Goal: Information Seeking & Learning: Learn about a topic

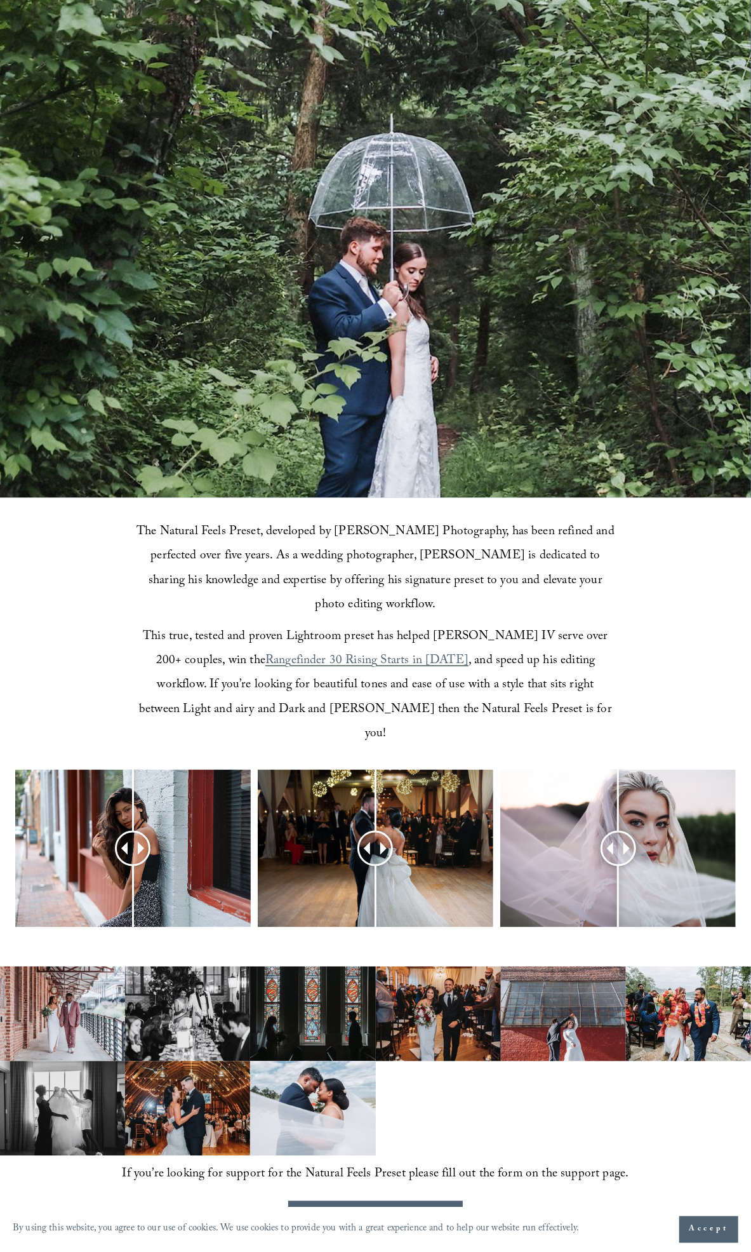
scroll to position [338, 0]
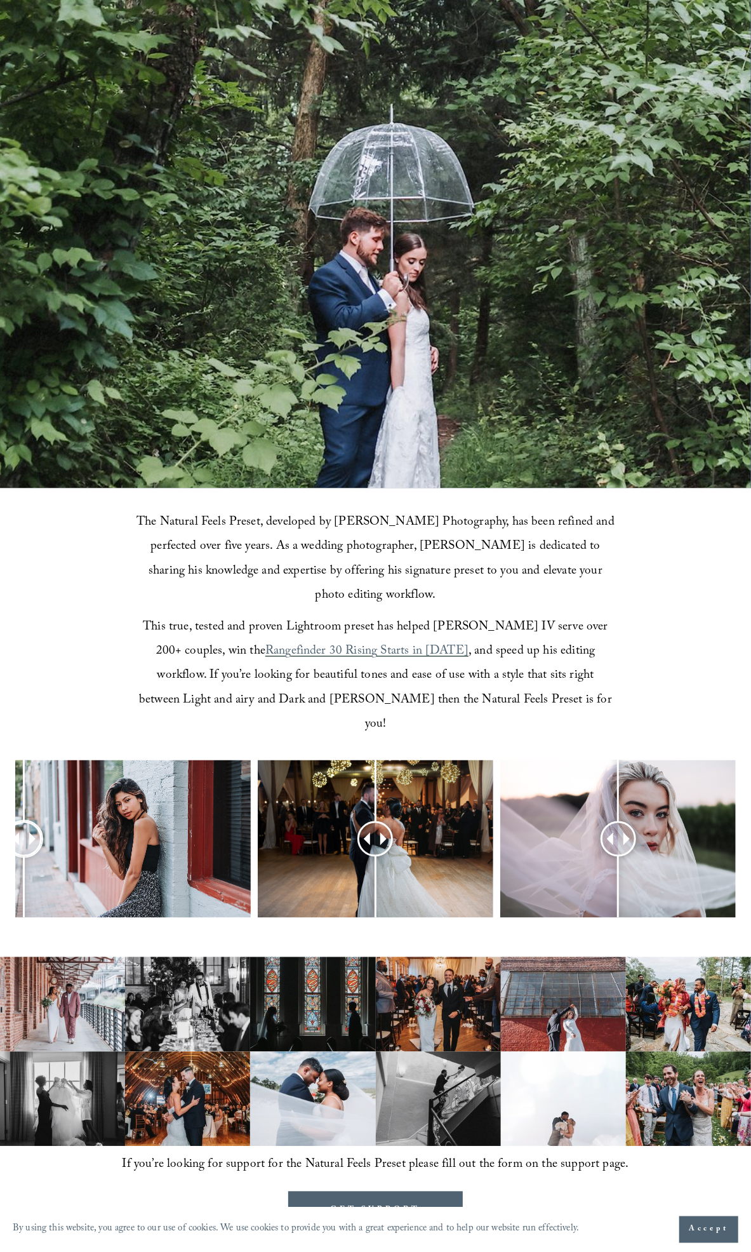
drag, startPoint x: 137, startPoint y: 811, endPoint x: 18, endPoint y: 797, distance: 119.0
click at [13, 797] on div at bounding box center [375, 858] width 751 height 196
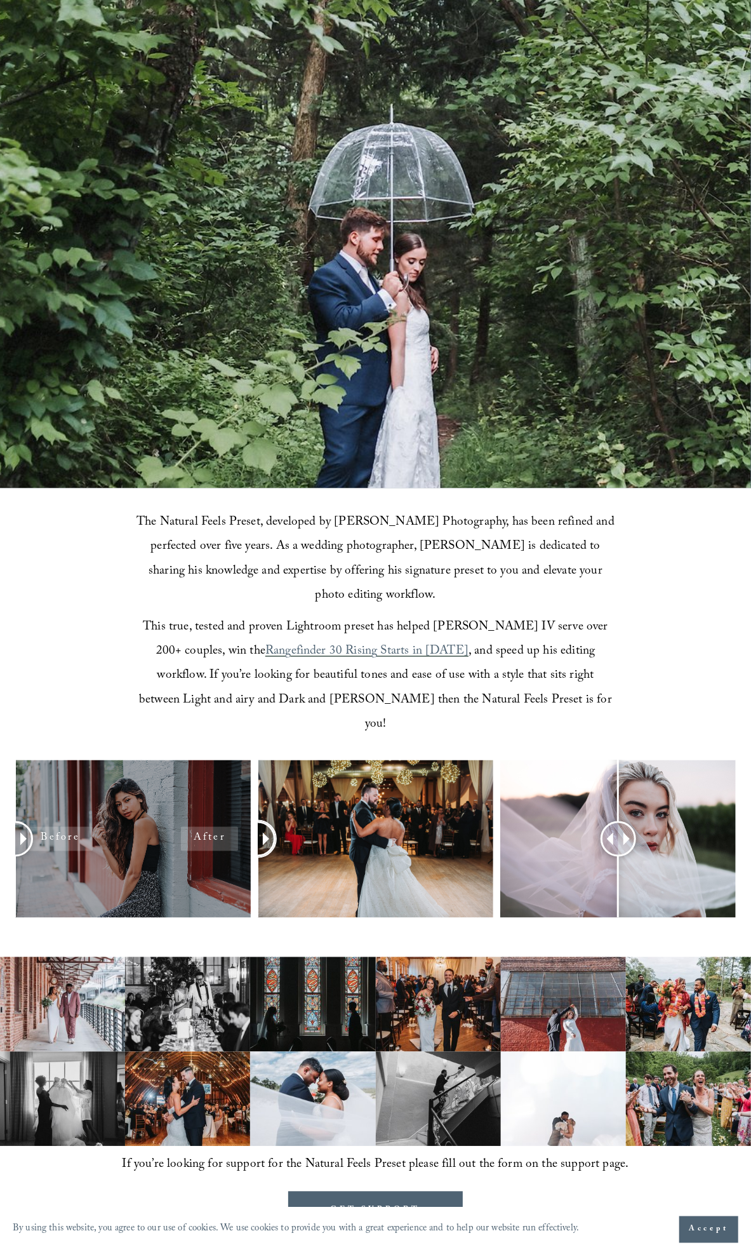
drag, startPoint x: 380, startPoint y: 809, endPoint x: 225, endPoint y: 820, distance: 154.7
click at [225, 820] on div at bounding box center [375, 858] width 751 height 196
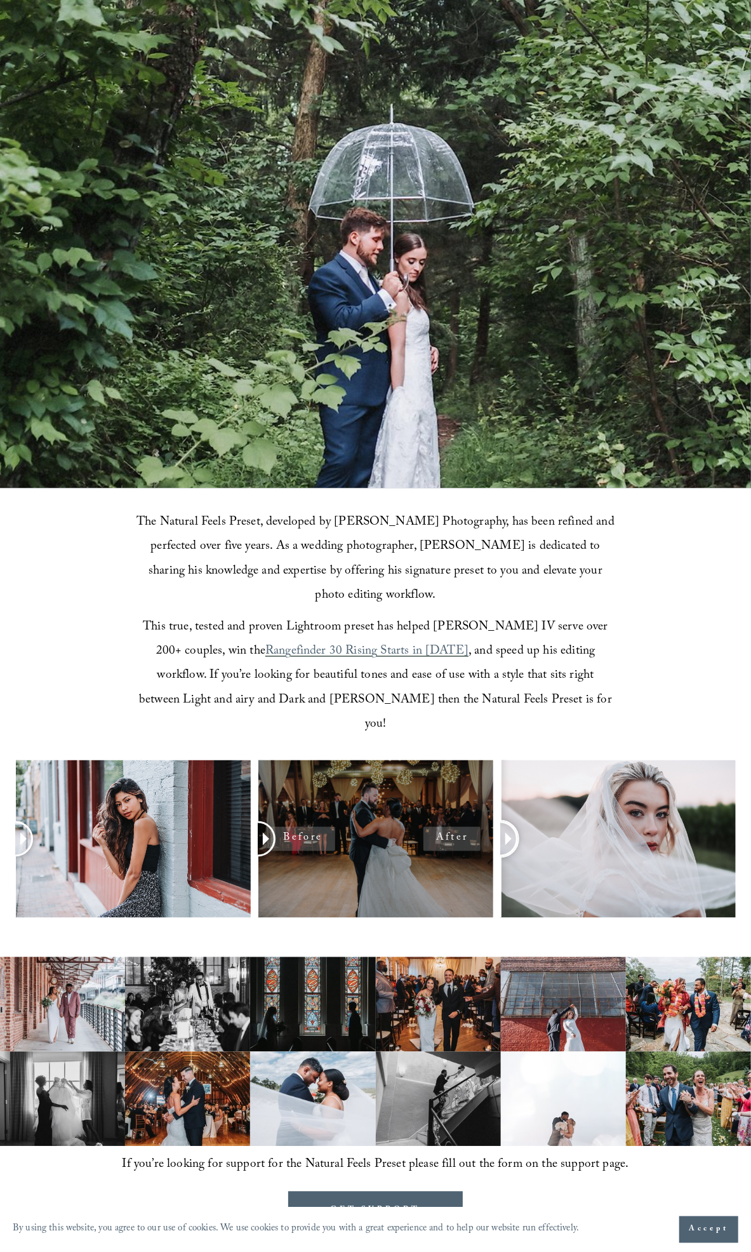
drag, startPoint x: 618, startPoint y: 810, endPoint x: 486, endPoint y: 819, distance: 132.4
click at [486, 819] on div at bounding box center [375, 858] width 751 height 196
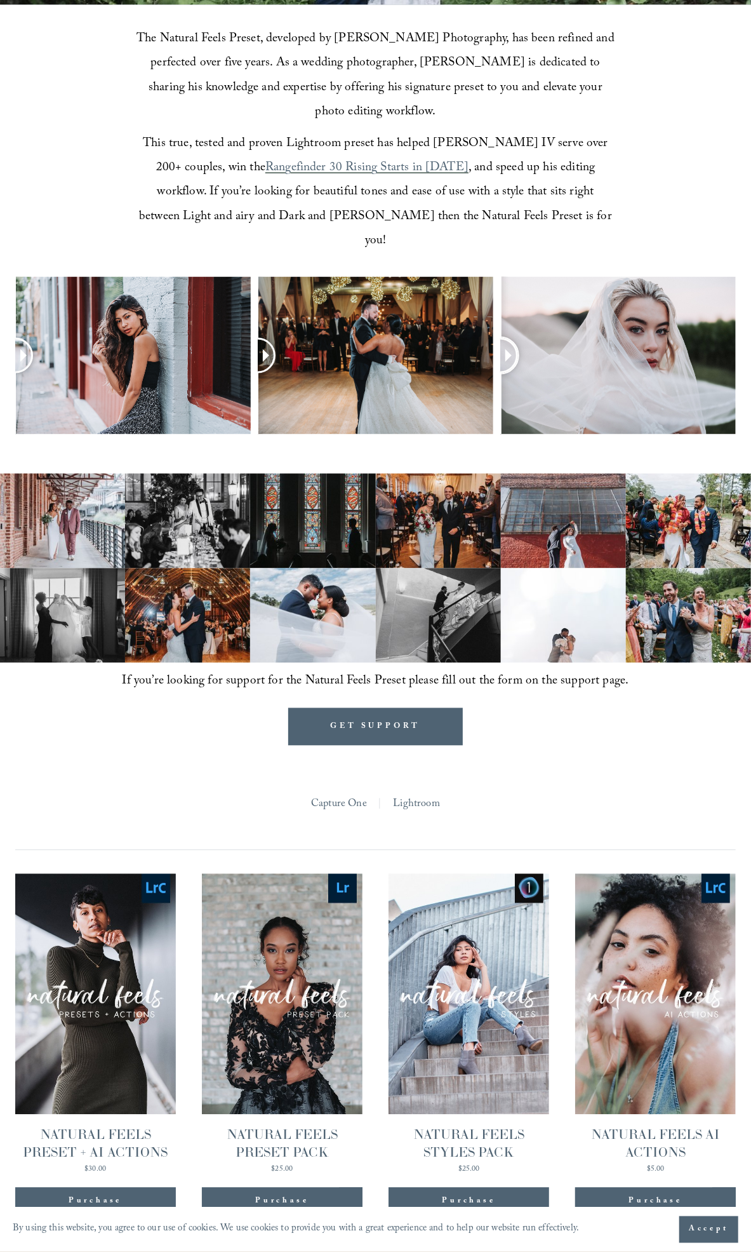
scroll to position [0, 0]
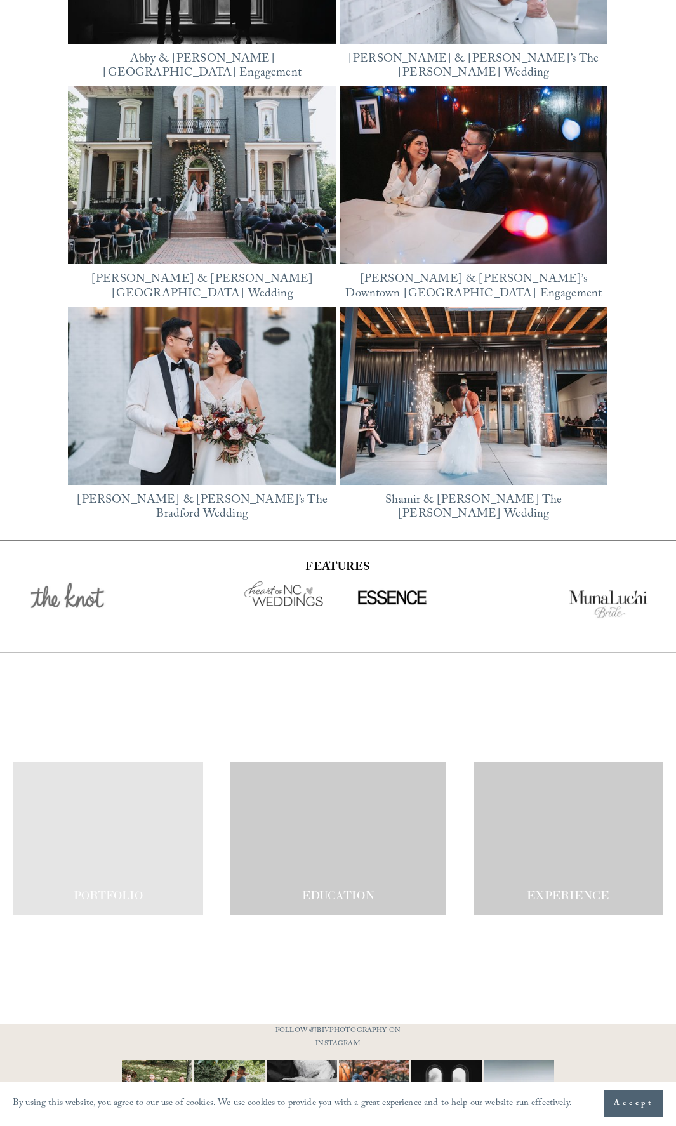
scroll to position [2317, 0]
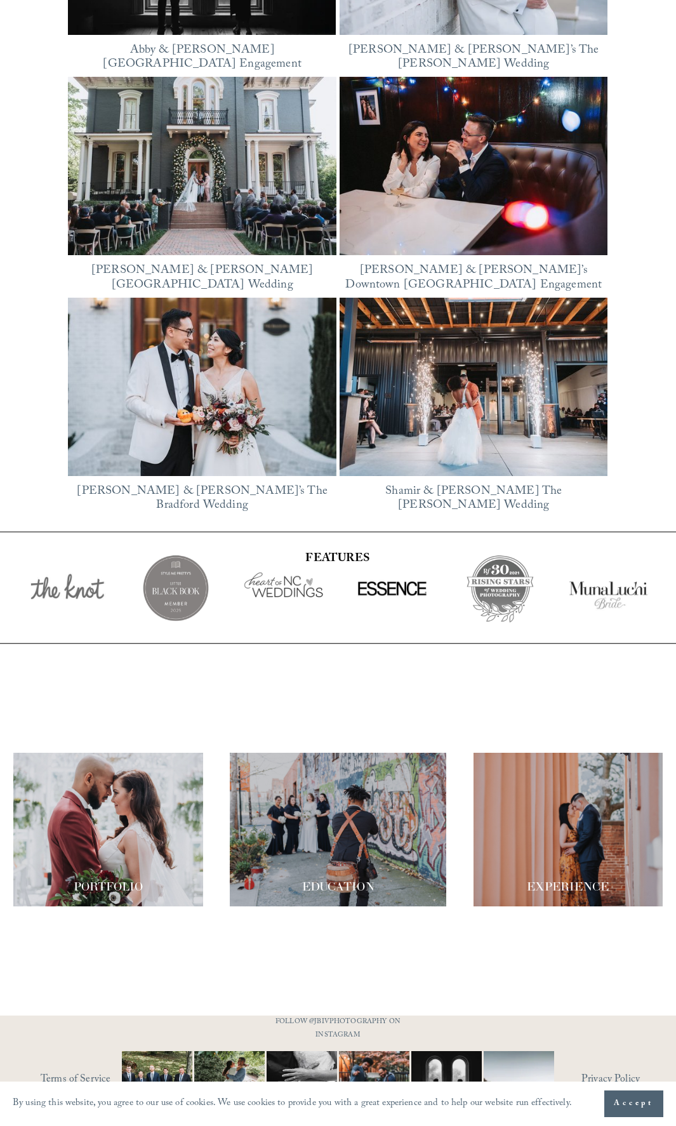
click at [632, 1096] on button "Accept" at bounding box center [633, 1104] width 59 height 27
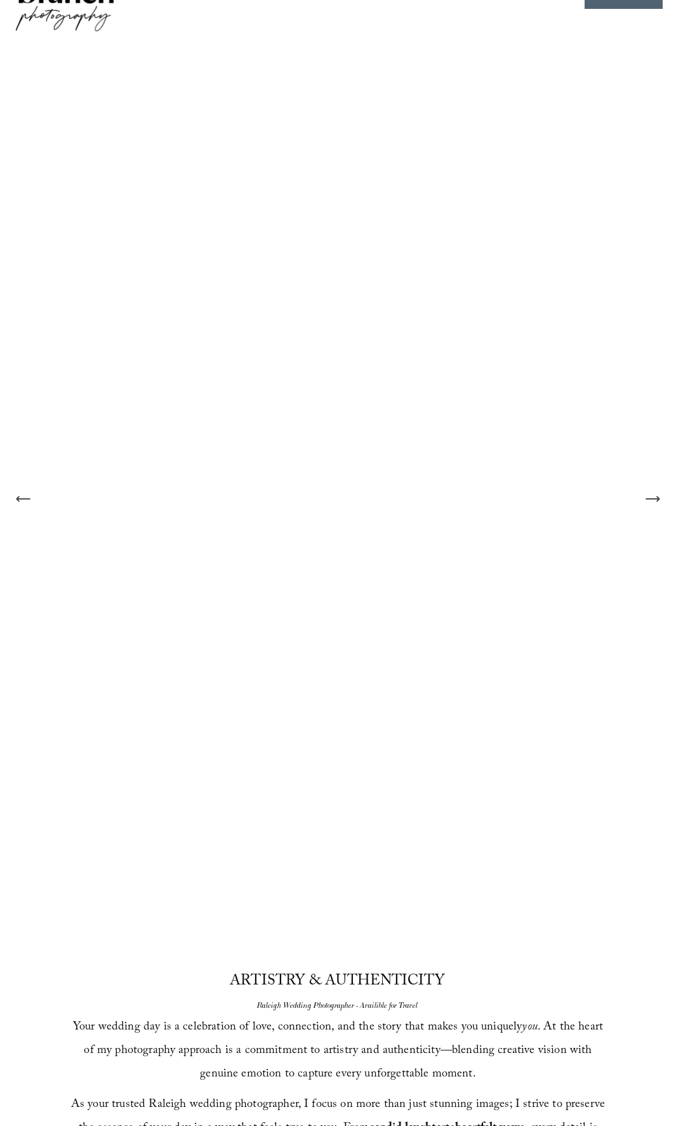
scroll to position [0, 0]
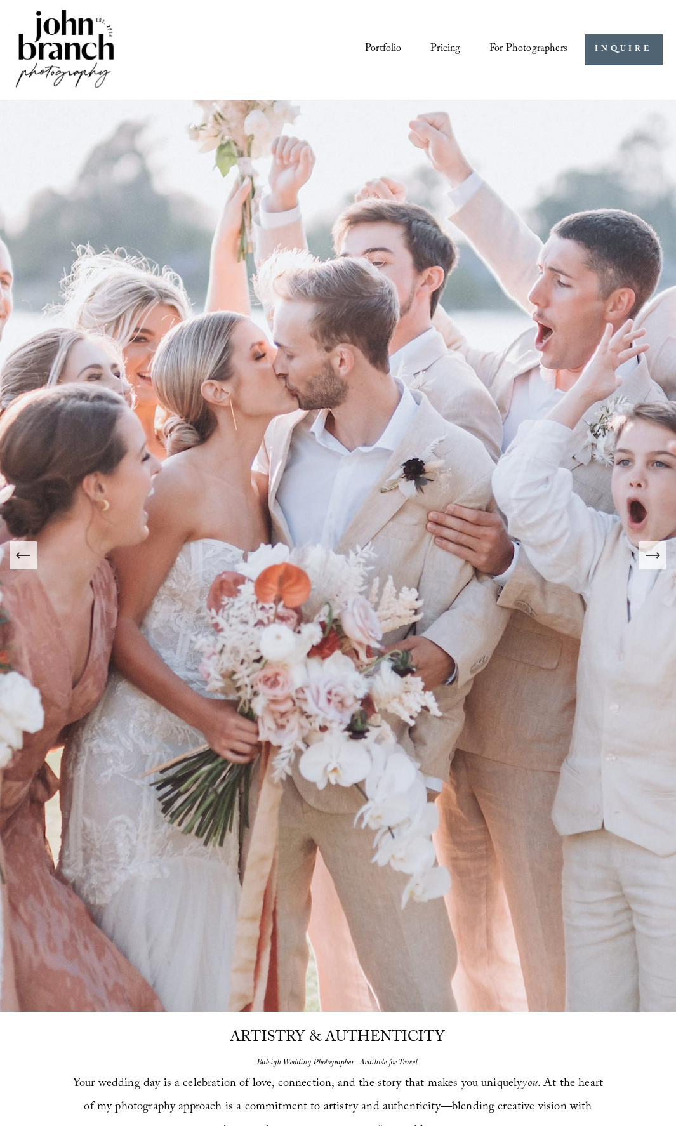
click at [658, 561] on icon "Next Slide" at bounding box center [653, 556] width 18 height 18
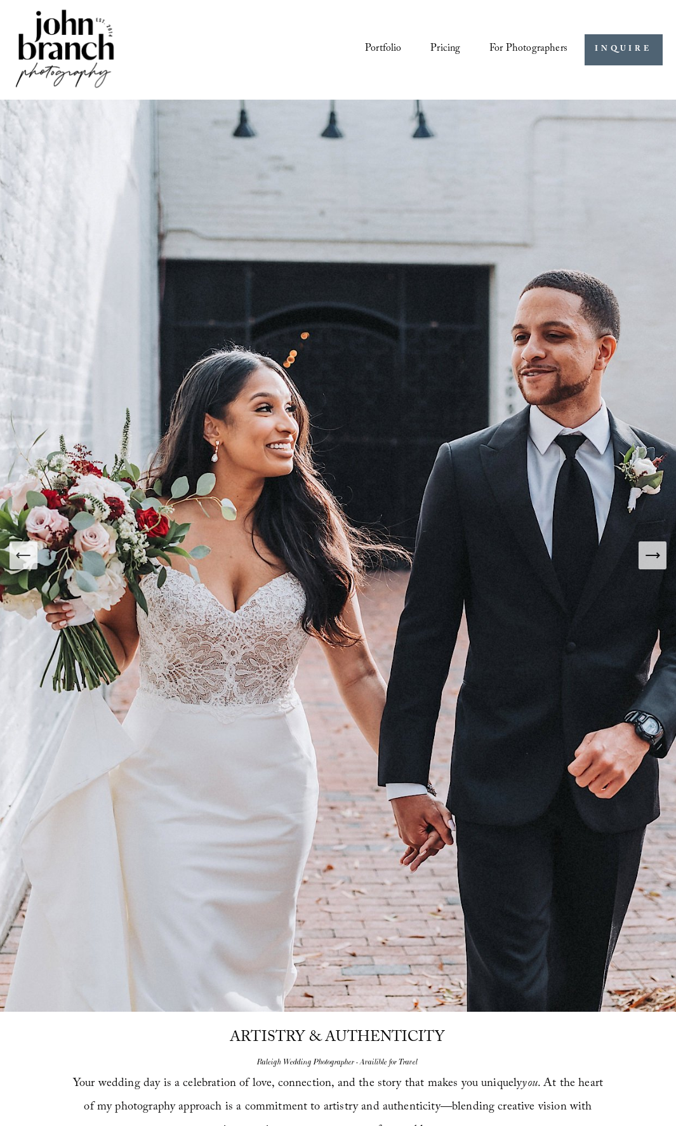
click at [655, 561] on icon "Next Slide" at bounding box center [653, 556] width 18 height 18
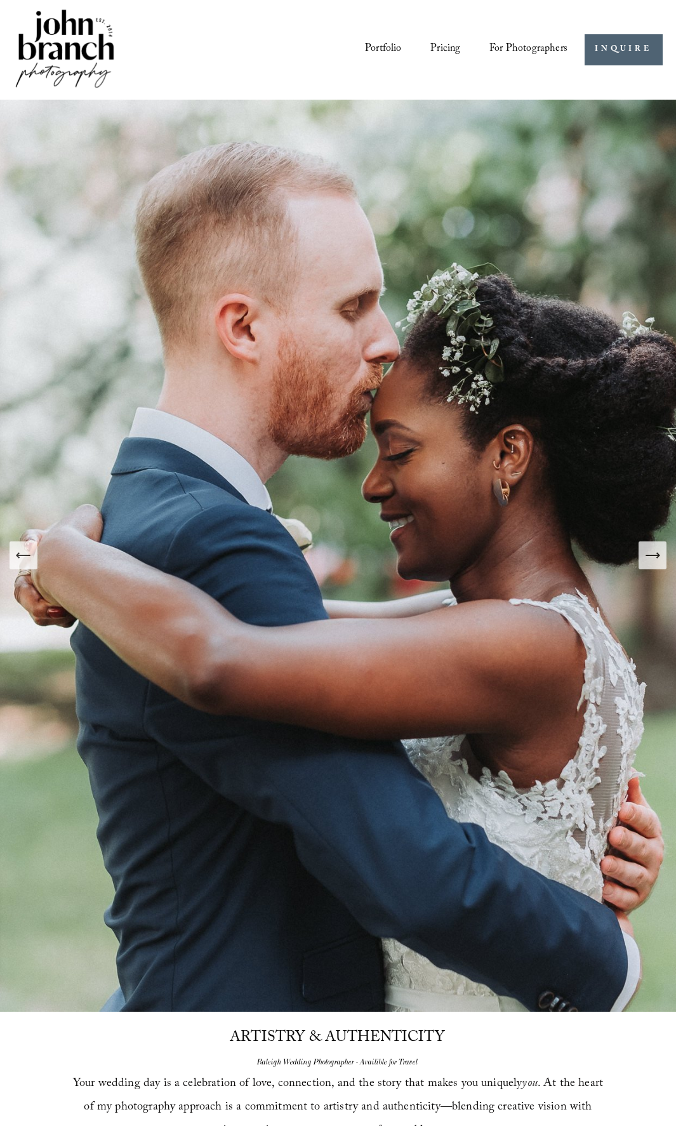
click at [655, 561] on icon "Next Slide" at bounding box center [653, 556] width 18 height 18
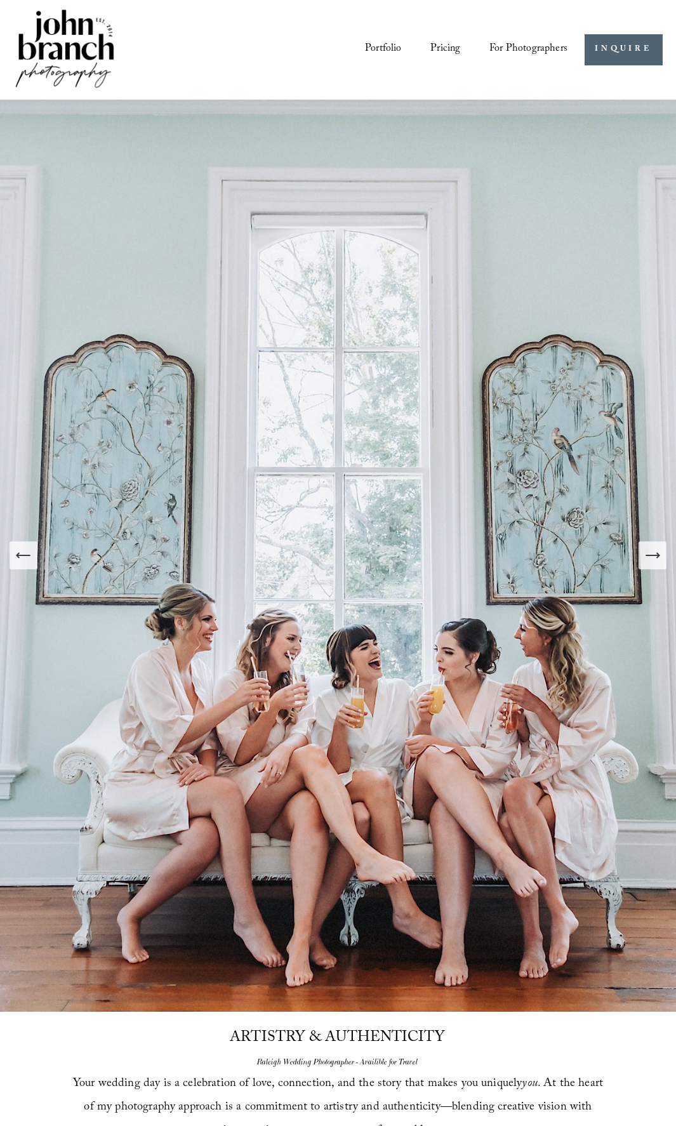
click at [655, 561] on icon "Next Slide" at bounding box center [653, 556] width 18 height 18
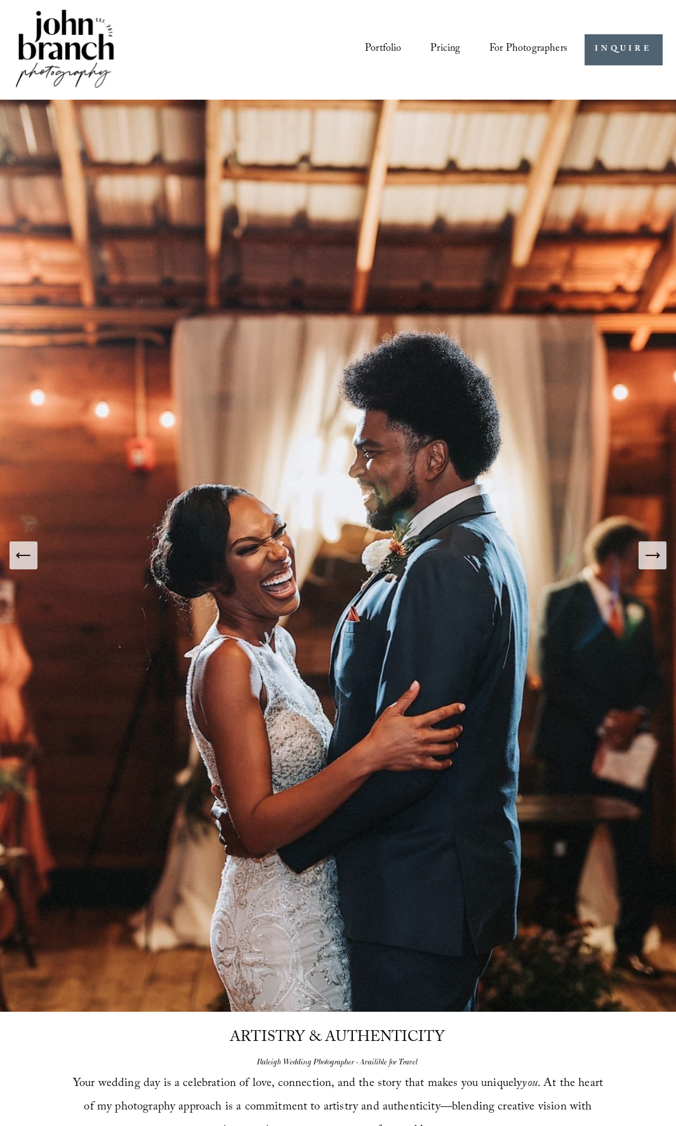
click at [655, 561] on icon "Next Slide" at bounding box center [653, 556] width 18 height 18
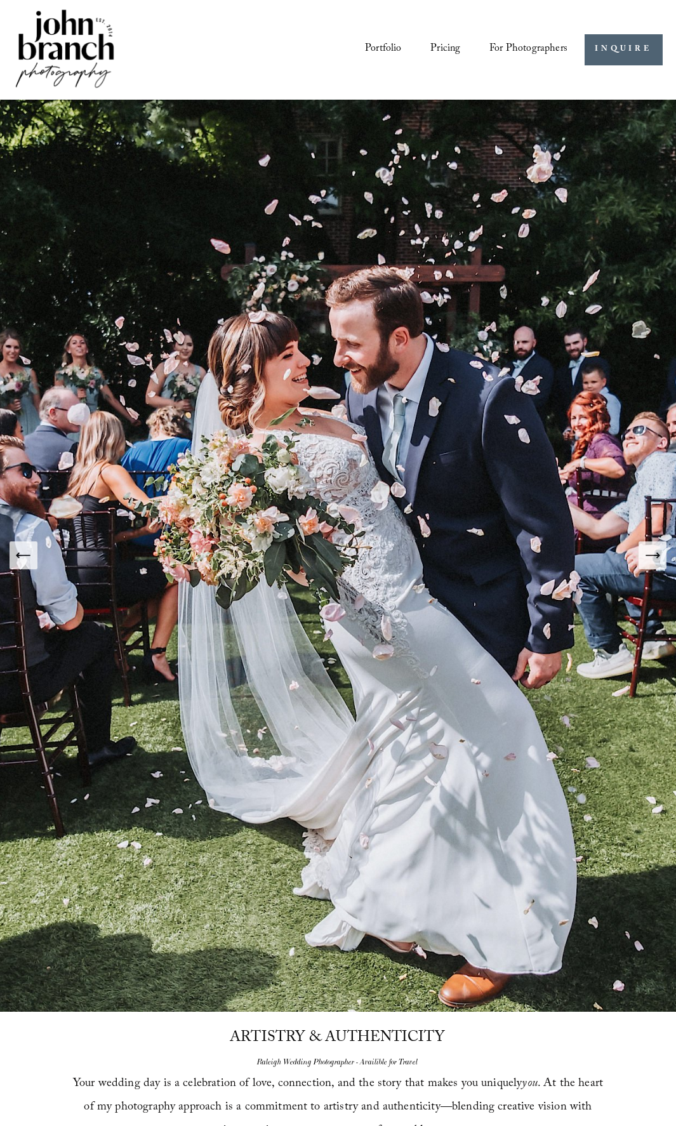
click at [23, 554] on icon "Previous Slide" at bounding box center [24, 556] width 18 height 18
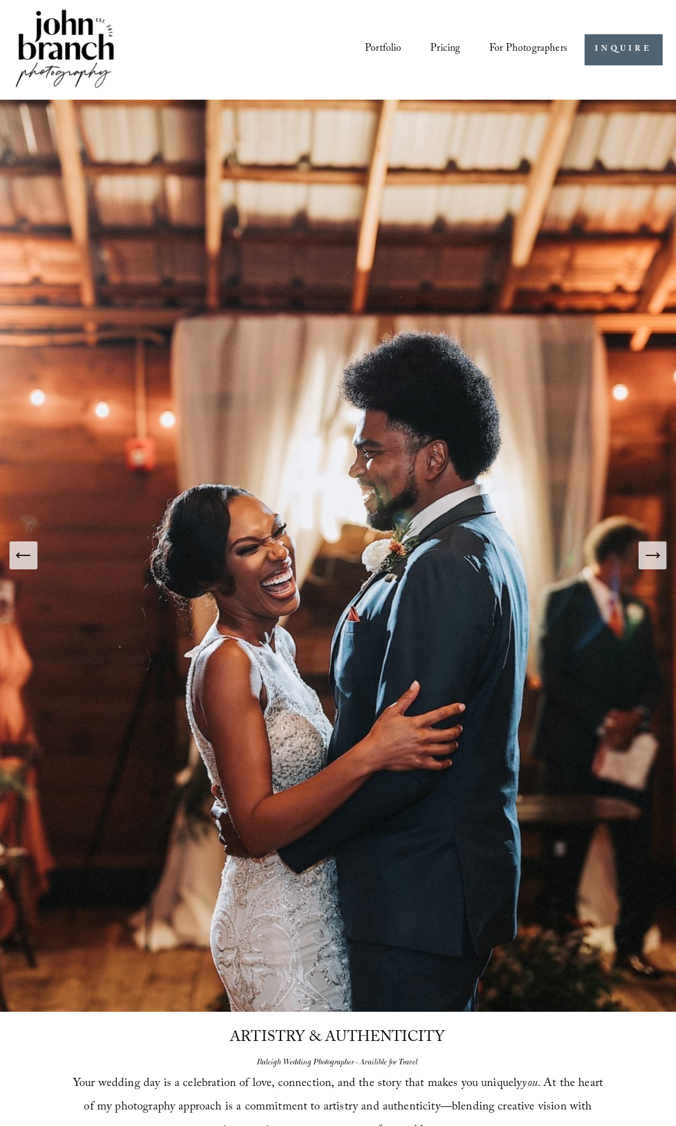
click at [37, 564] on img at bounding box center [341, 556] width 1369 height 912
click at [30, 563] on icon "Previous Slide" at bounding box center [24, 556] width 18 height 18
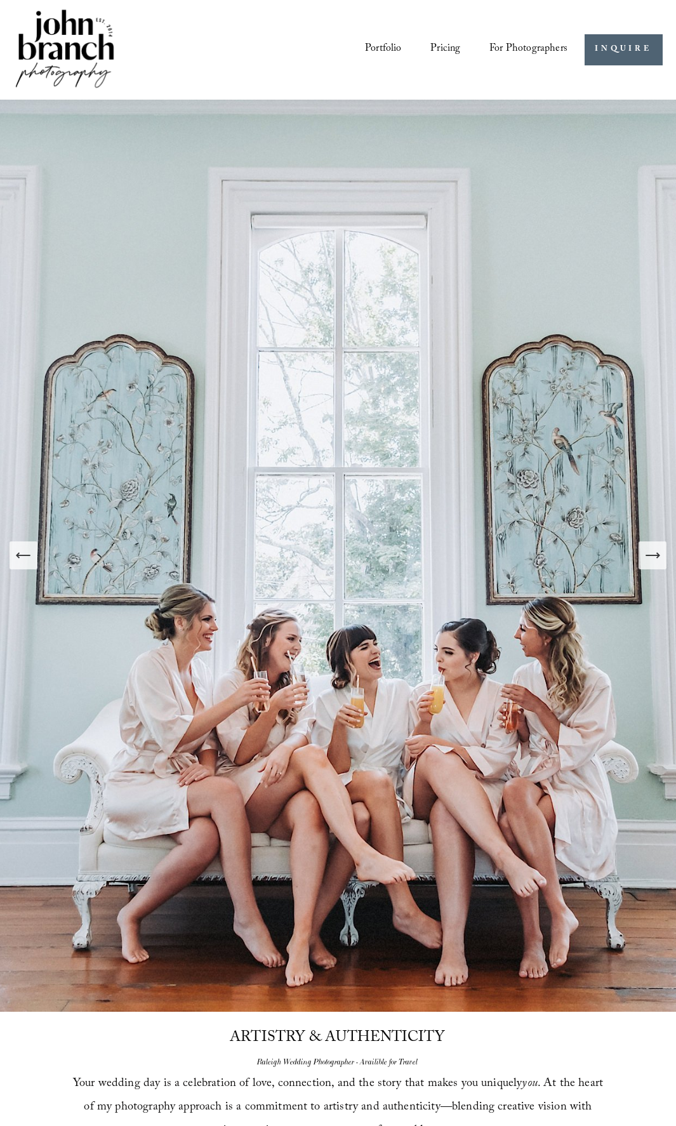
click at [439, 48] on link "Pricing" at bounding box center [446, 50] width 30 height 22
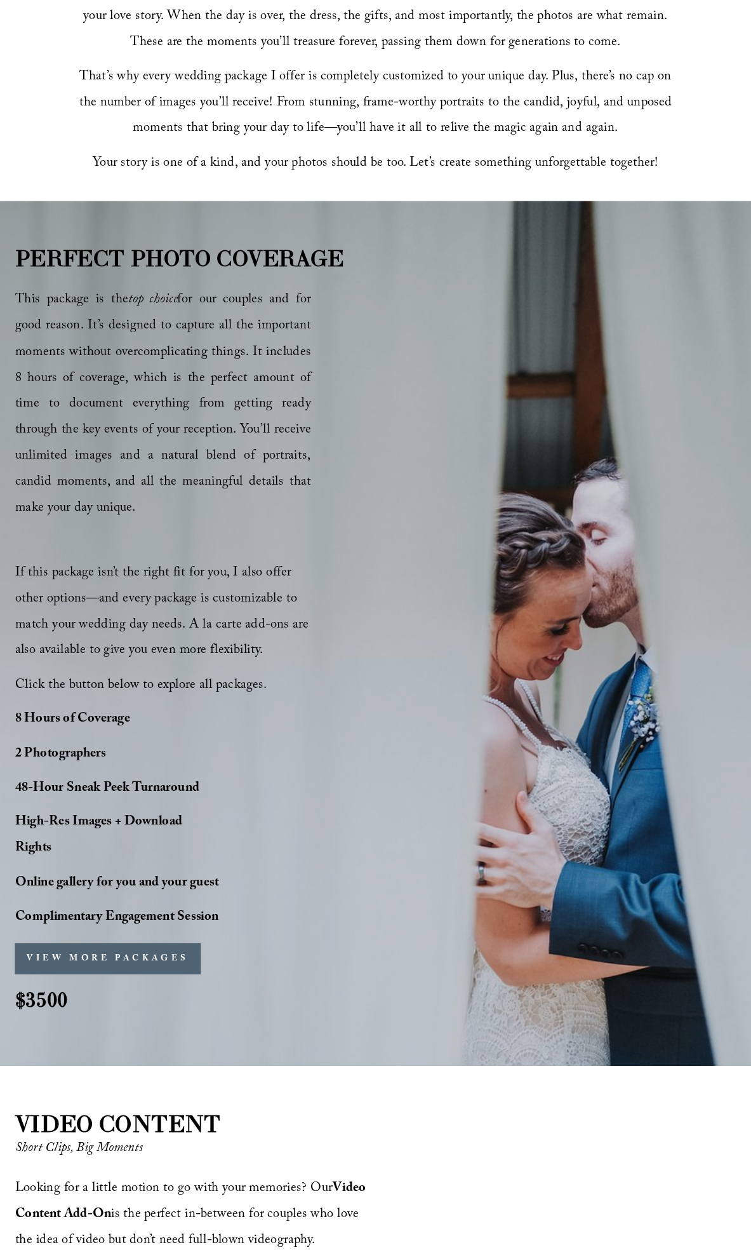
scroll to position [413, 0]
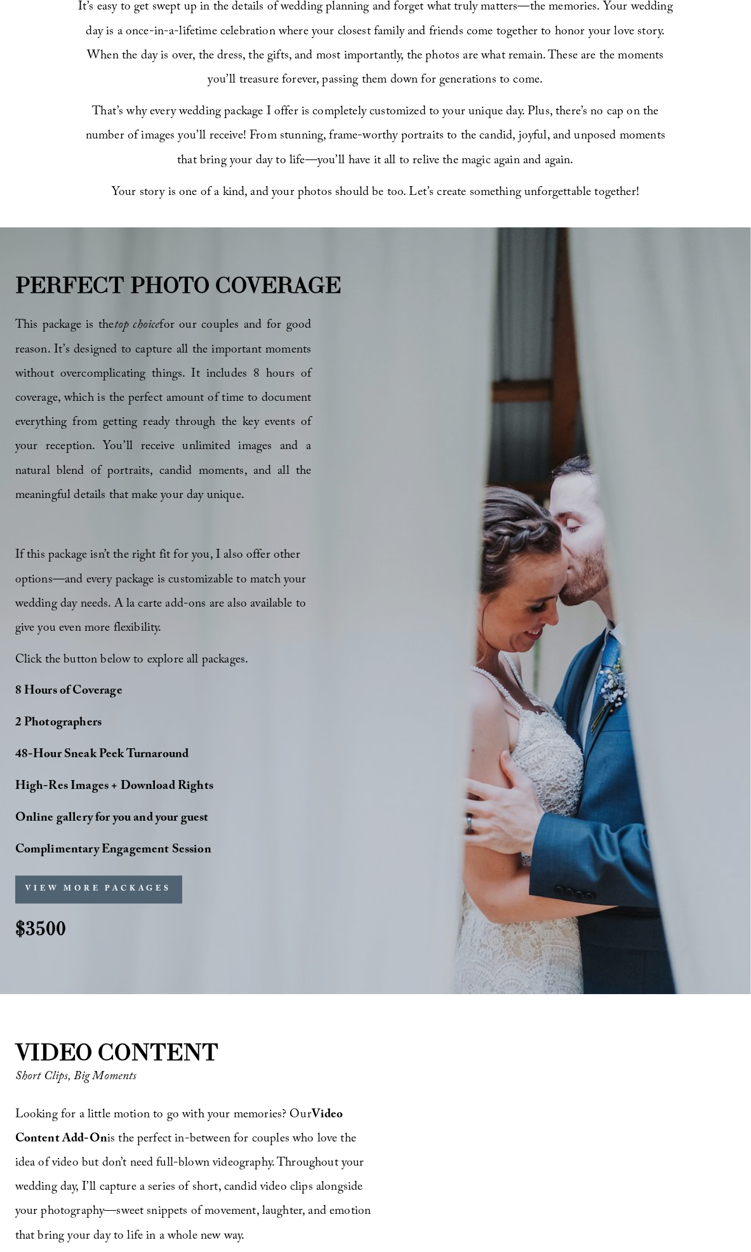
click at [143, 897] on button "VIEW MORE PACKAGES" at bounding box center [98, 890] width 167 height 28
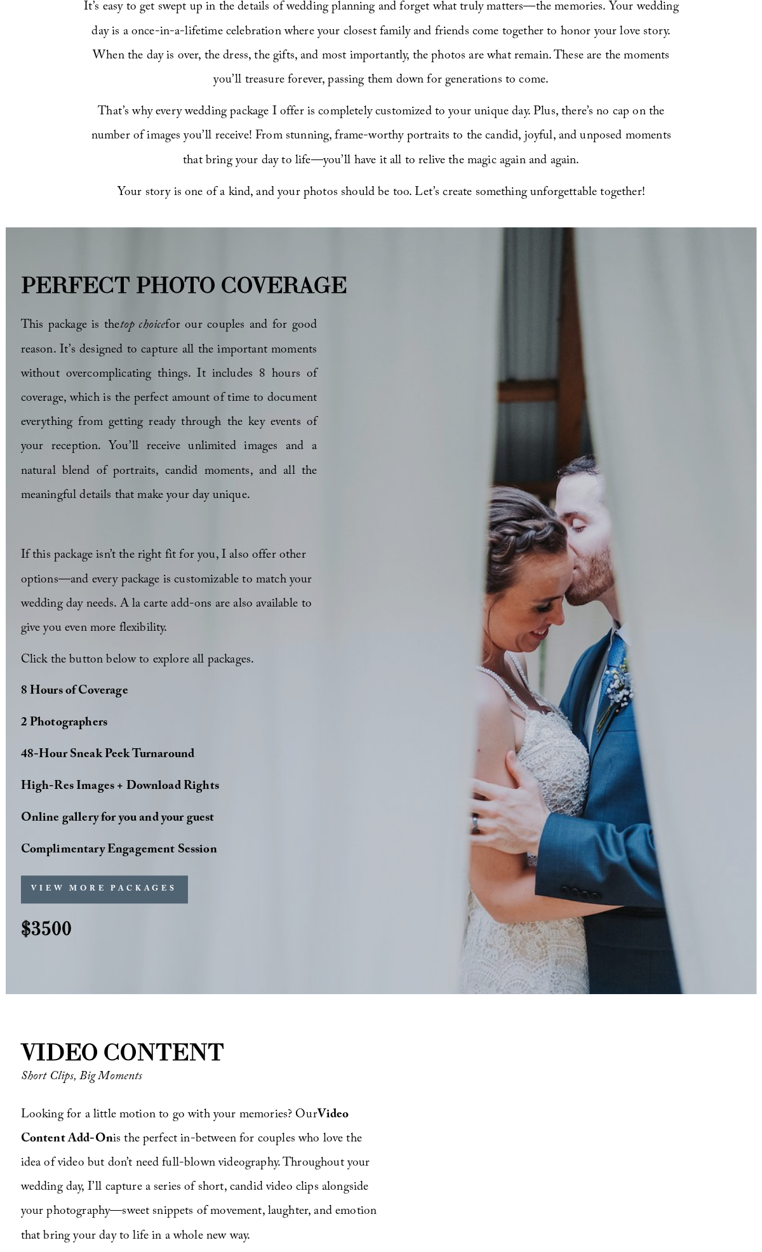
scroll to position [416, 0]
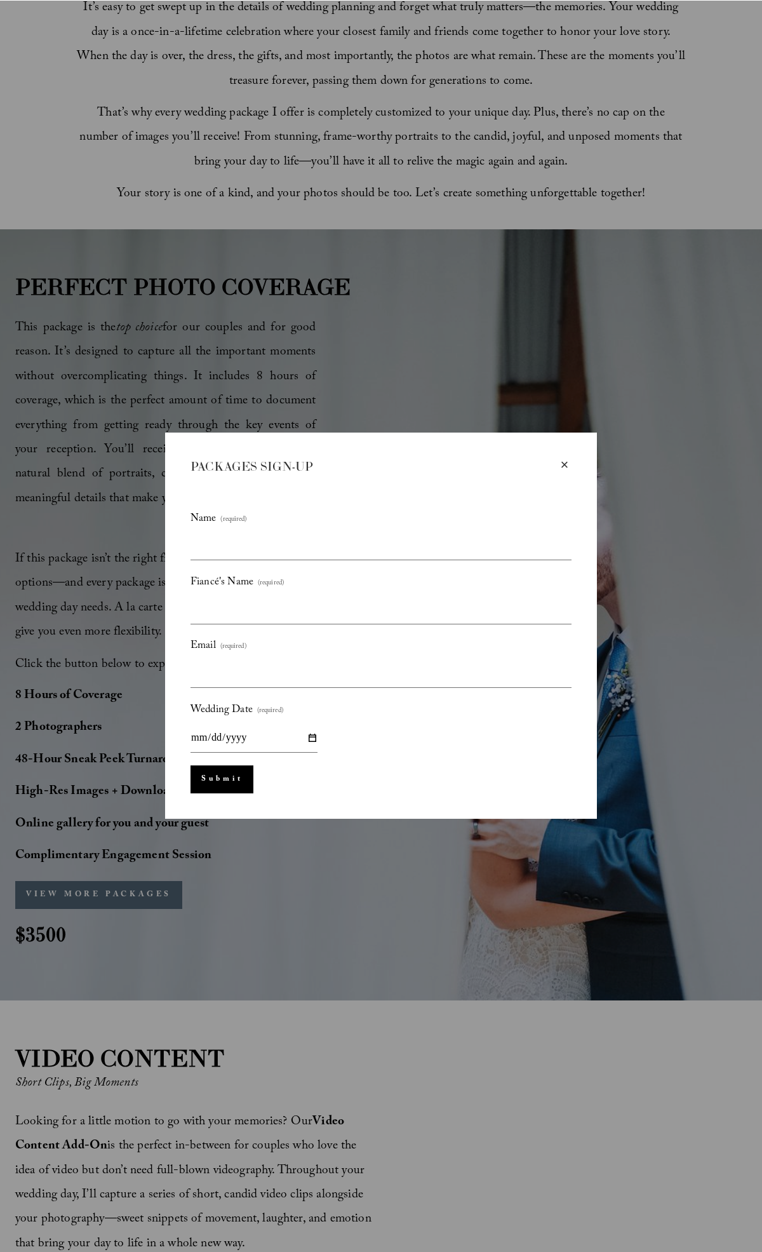
click at [300, 893] on div "× PACKAGES SIGN-UP Name (required) Fiancé's Name (required) Email (required) We…" at bounding box center [381, 626] width 762 height 1252
click at [566, 466] on div "×" at bounding box center [564, 465] width 14 height 14
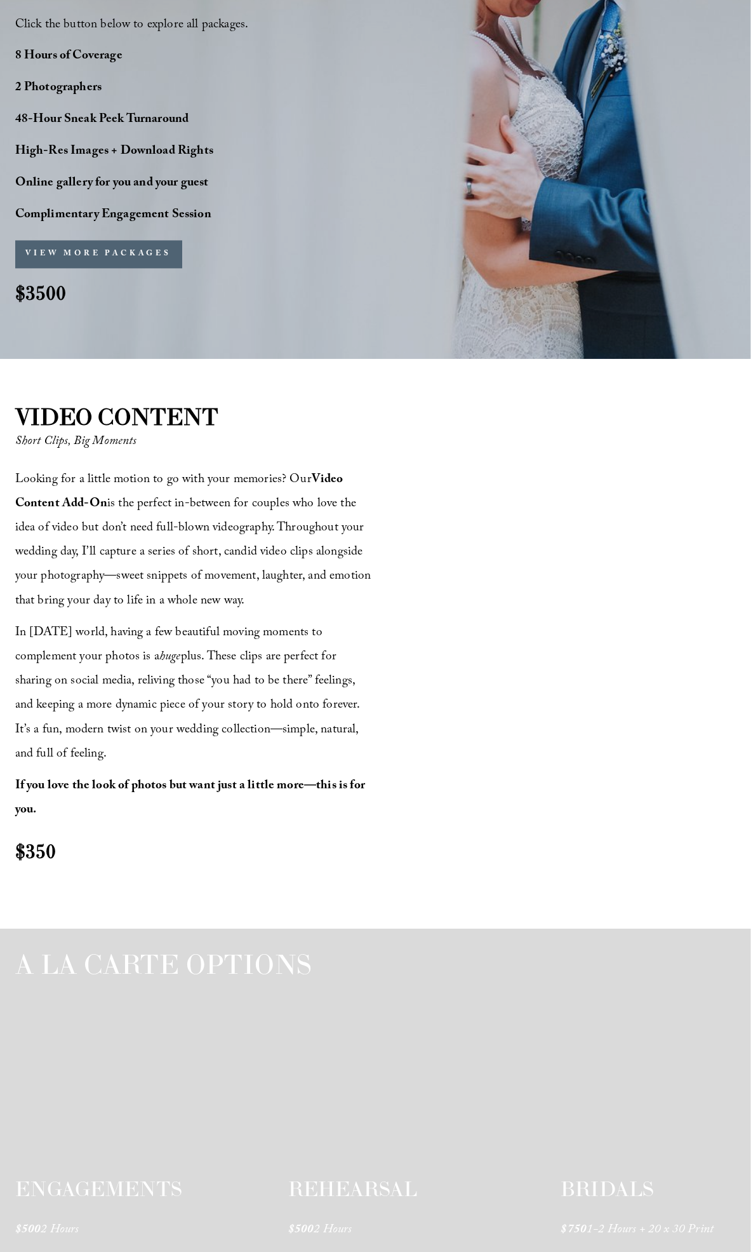
scroll to position [1348, 0]
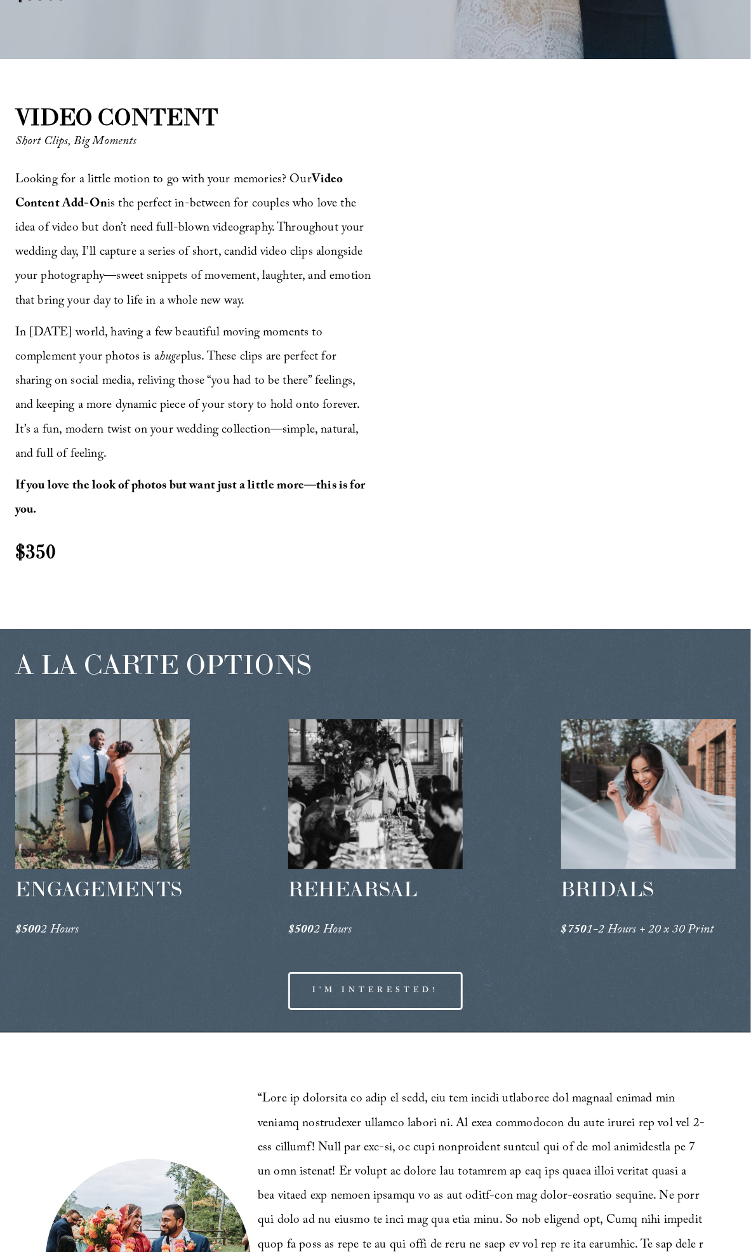
click at [408, 1003] on link "I'M INTERESTED!" at bounding box center [375, 990] width 175 height 38
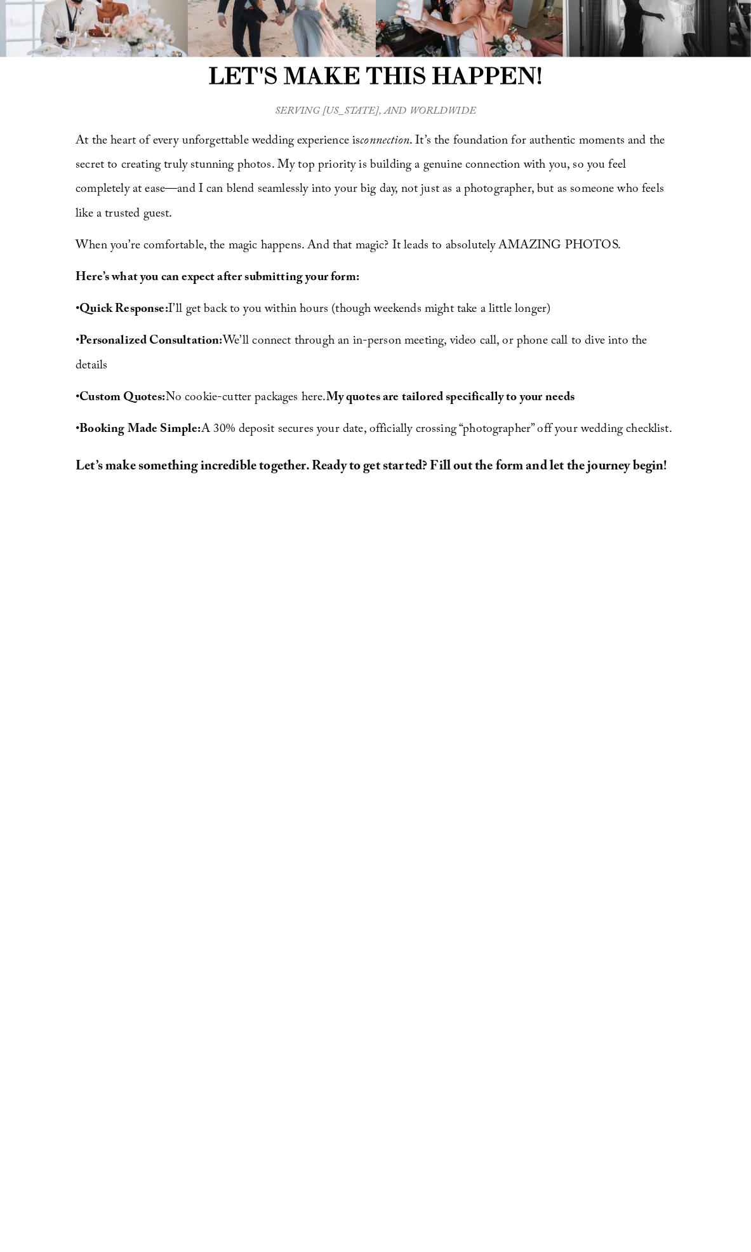
scroll to position [466, 0]
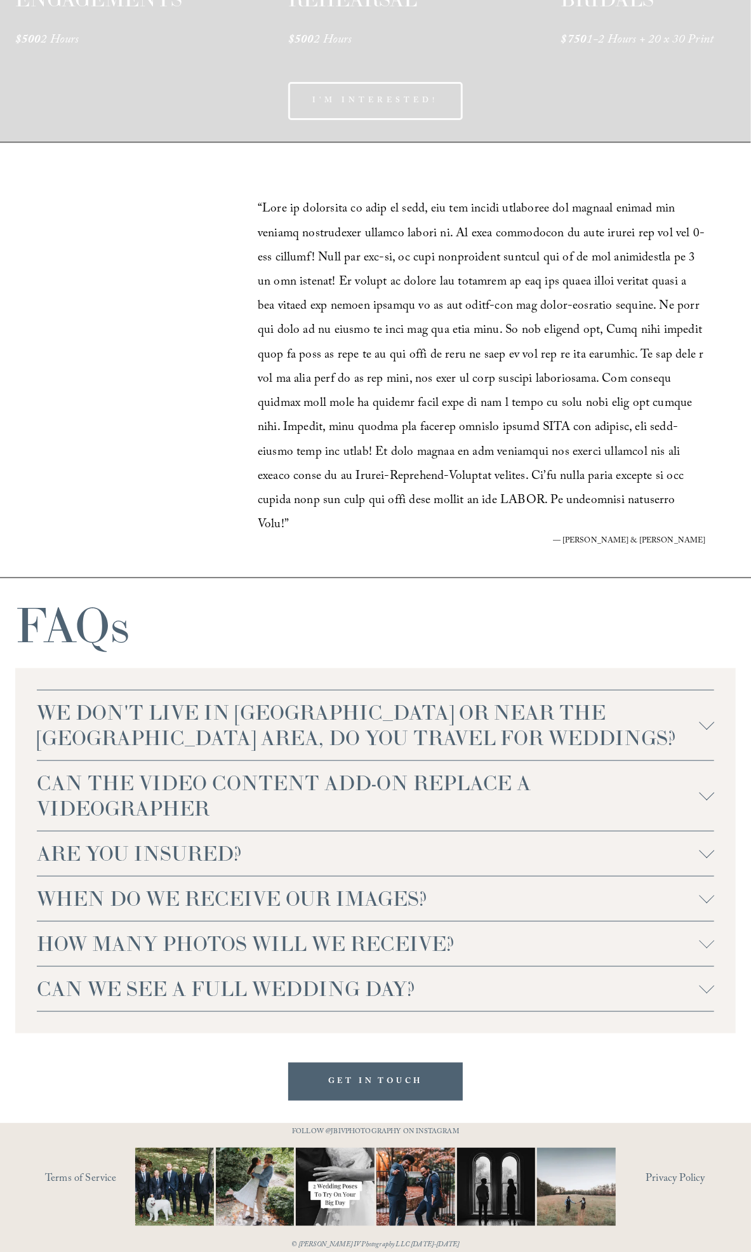
scroll to position [2271, 0]
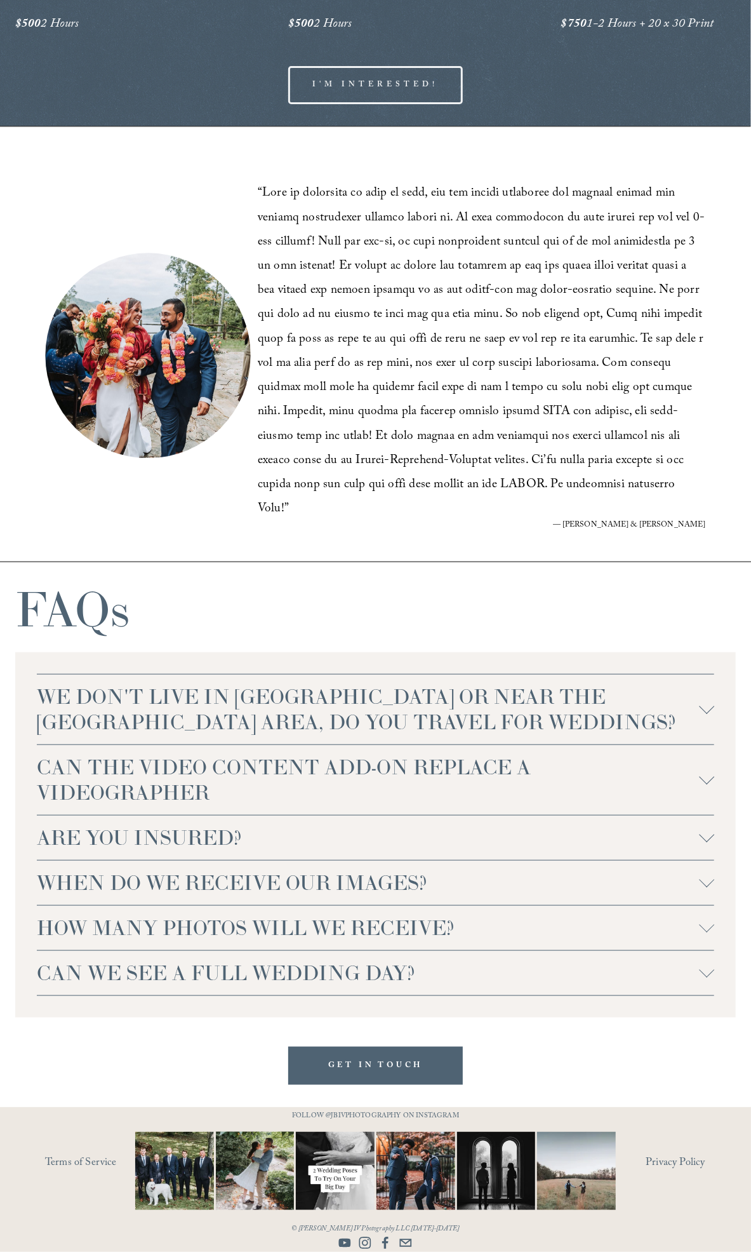
click at [664, 706] on span "WE DON'T LIVE IN [GEOGRAPHIC_DATA] OR NEAR THE [GEOGRAPHIC_DATA] AREA, DO YOU T…" at bounding box center [368, 709] width 663 height 51
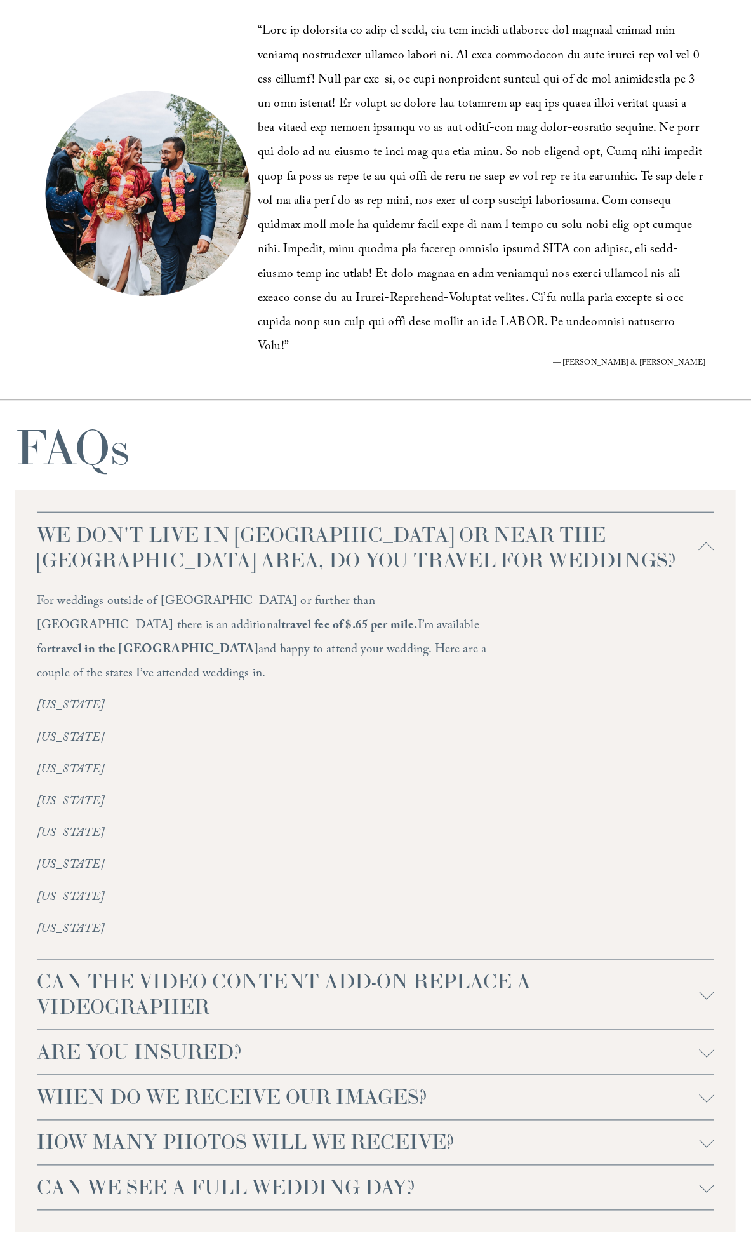
scroll to position [2419, 0]
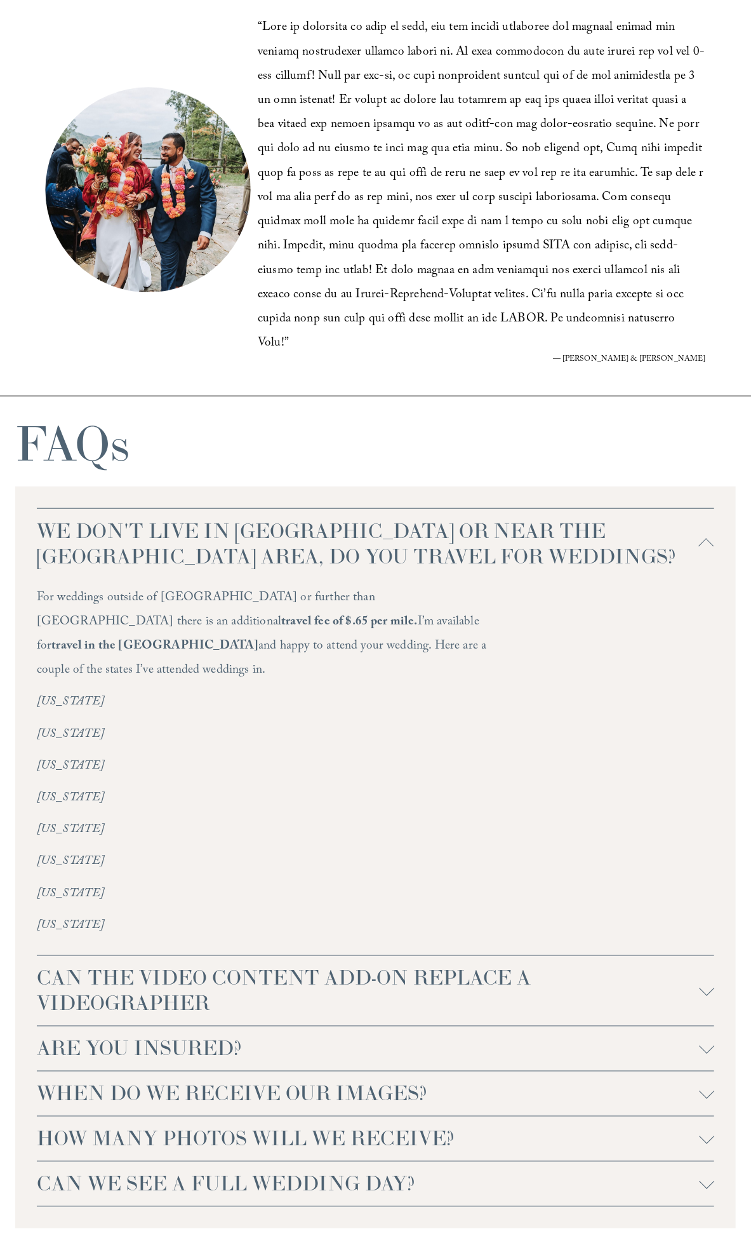
click at [229, 983] on span "CAN THE VIDEO CONTENT ADD-ON REPLACE A VIDEOGRAPHER" at bounding box center [368, 990] width 663 height 51
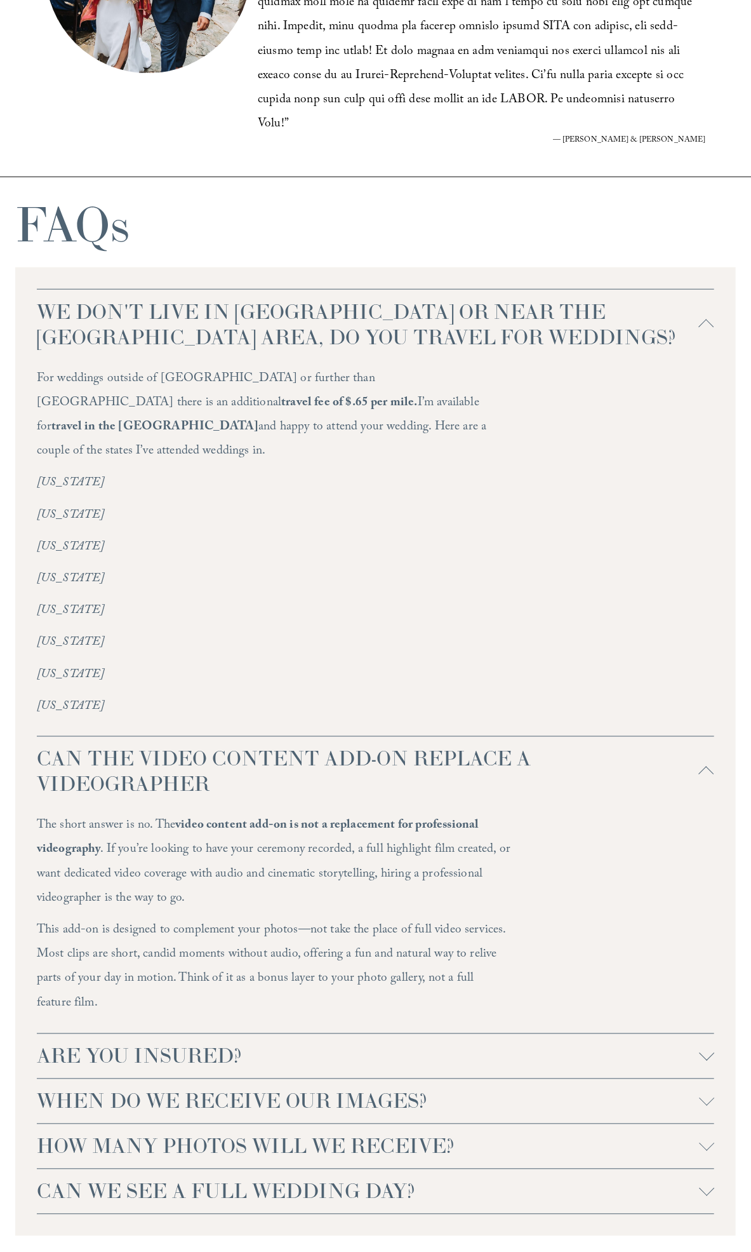
scroll to position [2650, 0]
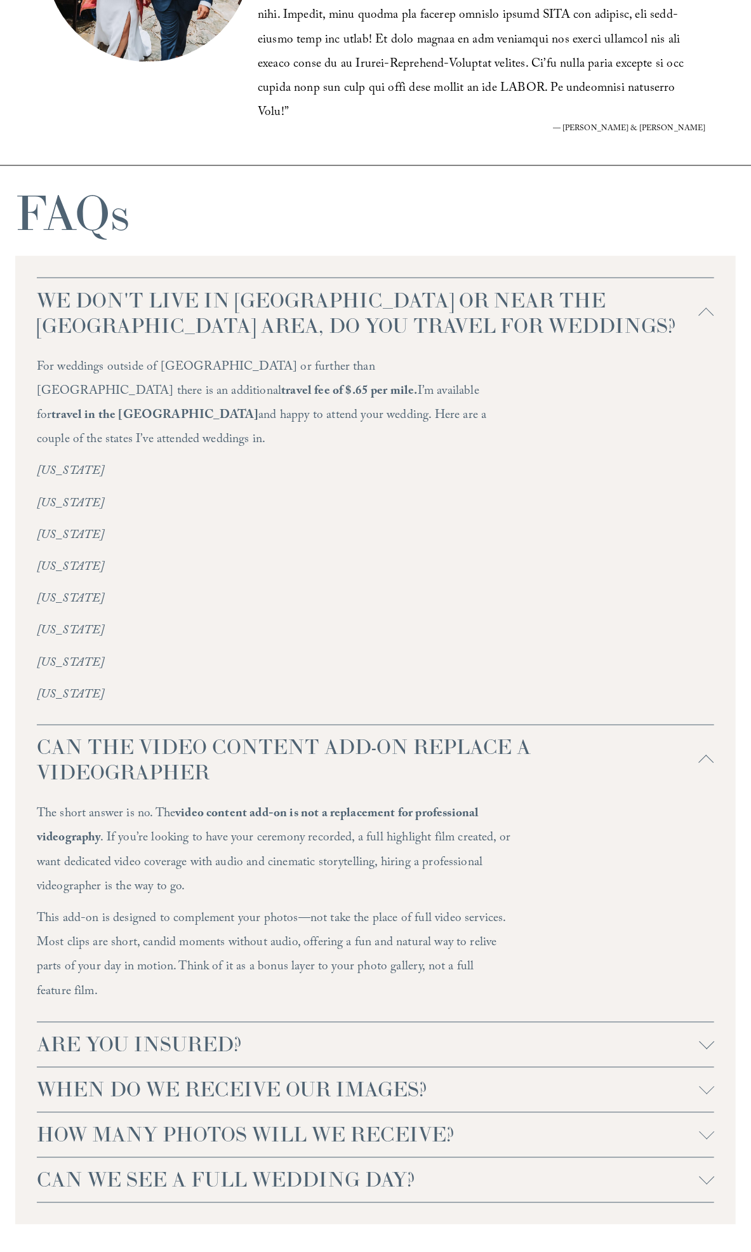
click at [235, 1034] on span "ARE YOU INSURED?" at bounding box center [368, 1044] width 663 height 25
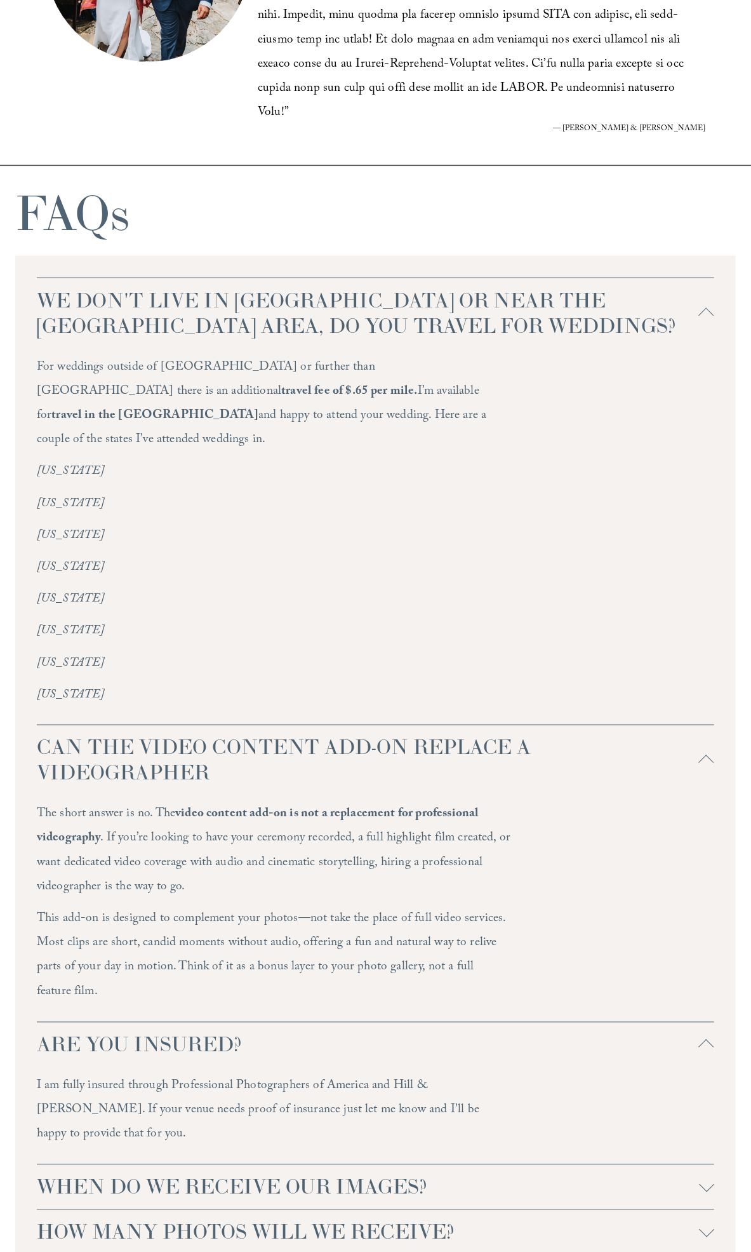
drag, startPoint x: 175, startPoint y: 1079, endPoint x: 251, endPoint y: 1081, distance: 75.6
click at [251, 1081] on p "I am fully insured through Professional Photographers of America and Hill & [PE…" at bounding box center [274, 1110] width 474 height 73
drag, startPoint x: 234, startPoint y: 1074, endPoint x: 459, endPoint y: 1081, distance: 224.9
click at [459, 1081] on p "I am fully insured through Professional Photographers of America and Hill & Ush…" at bounding box center [274, 1110] width 474 height 73
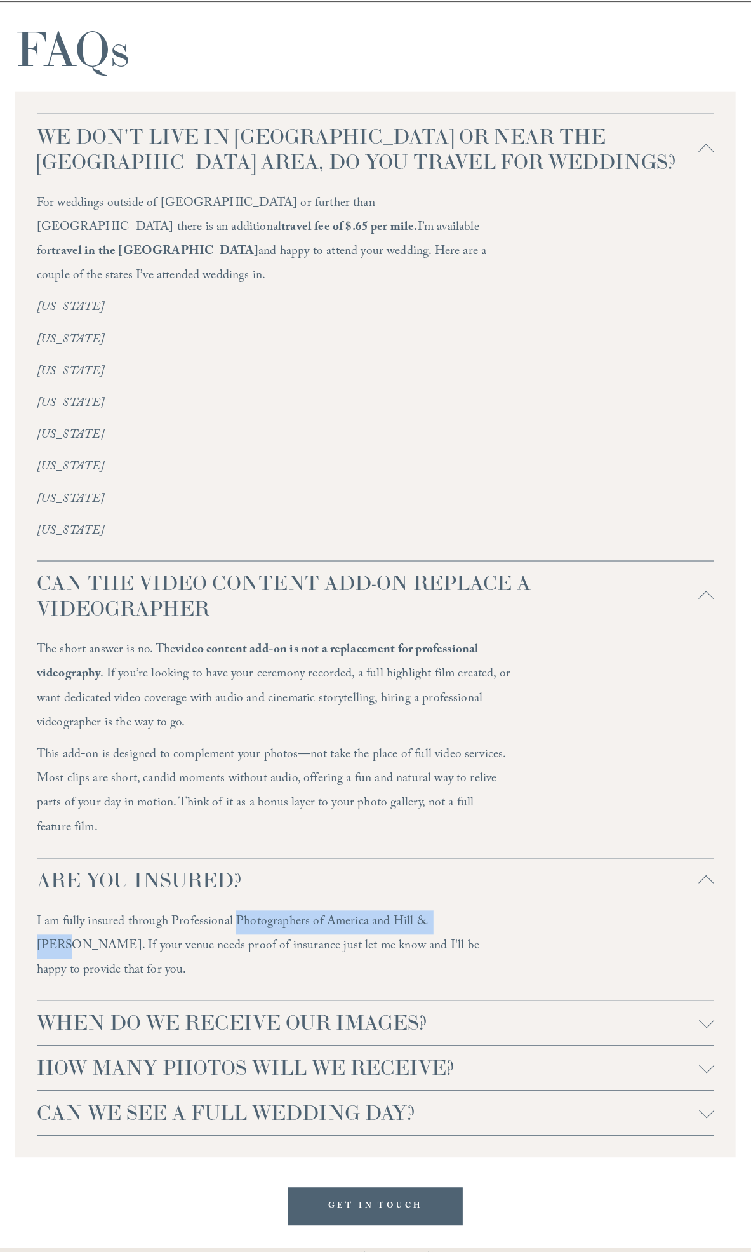
scroll to position [2900, 0]
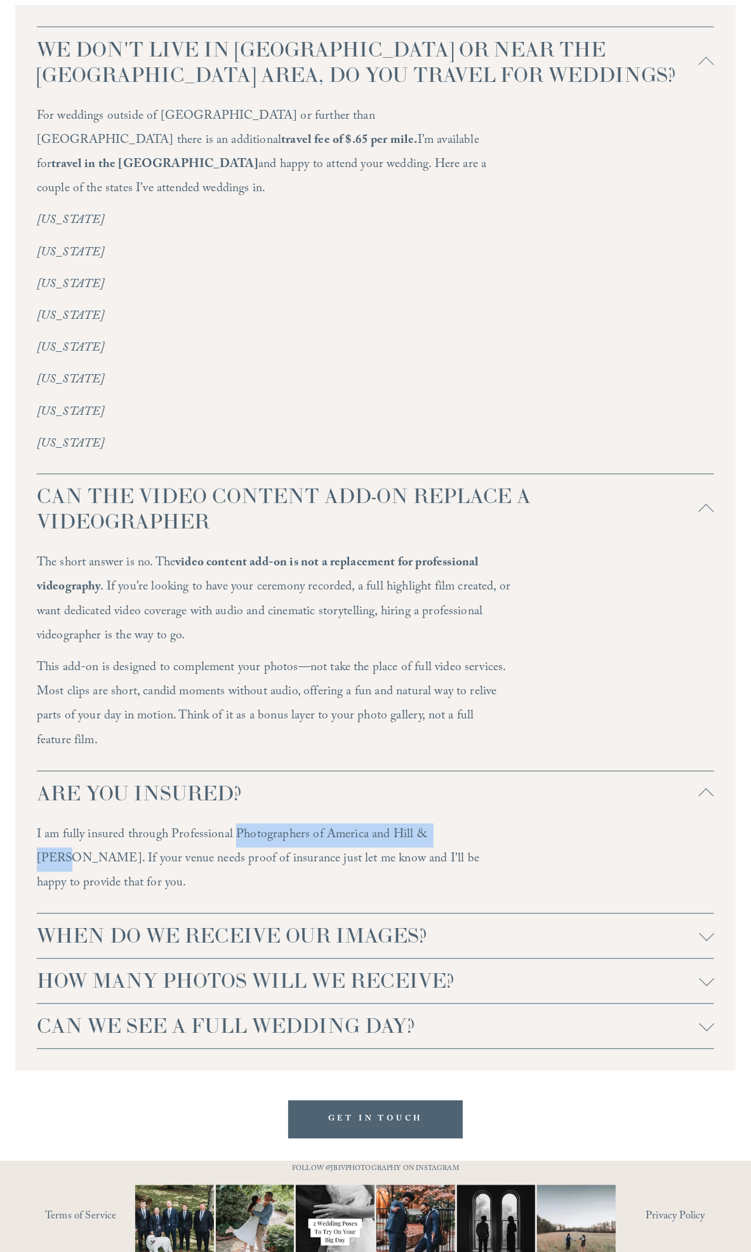
click at [260, 923] on span "WHEN DO WE RECEIVE OUR IMAGES?" at bounding box center [368, 935] width 663 height 25
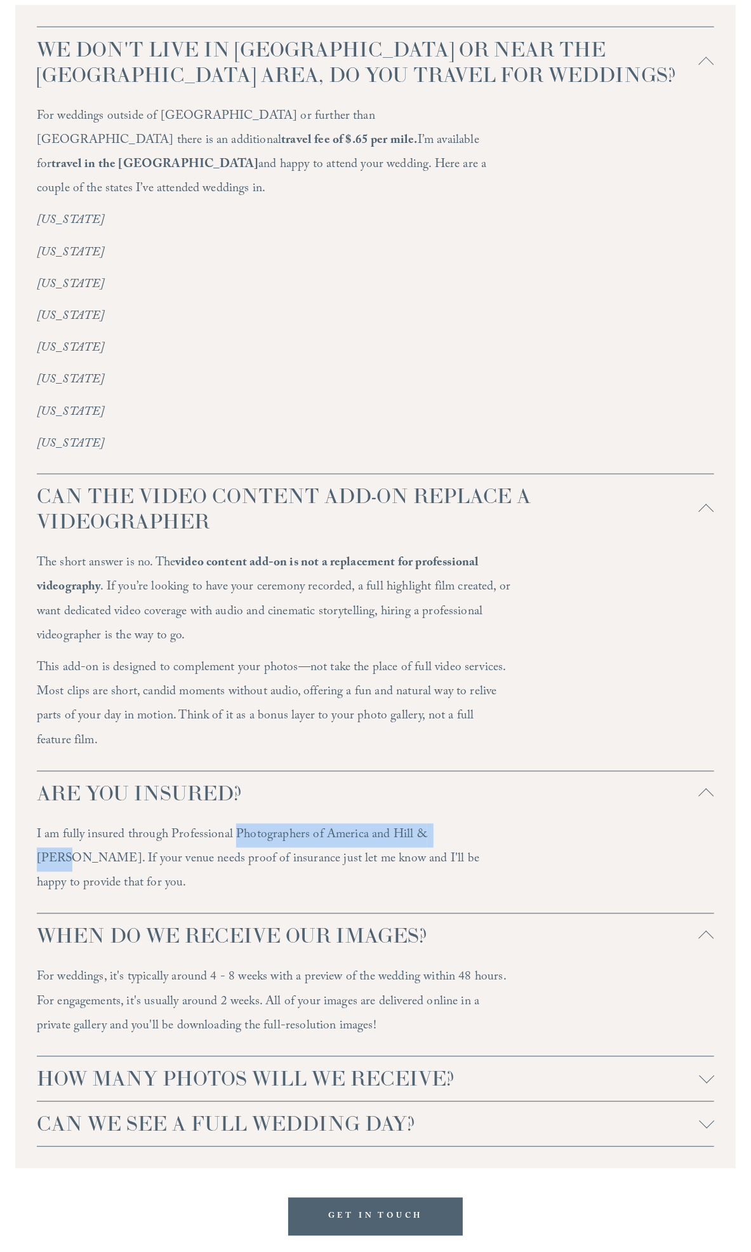
click at [217, 1066] on span "HOW MANY PHOTOS WILL WE RECEIVE?" at bounding box center [368, 1078] width 663 height 25
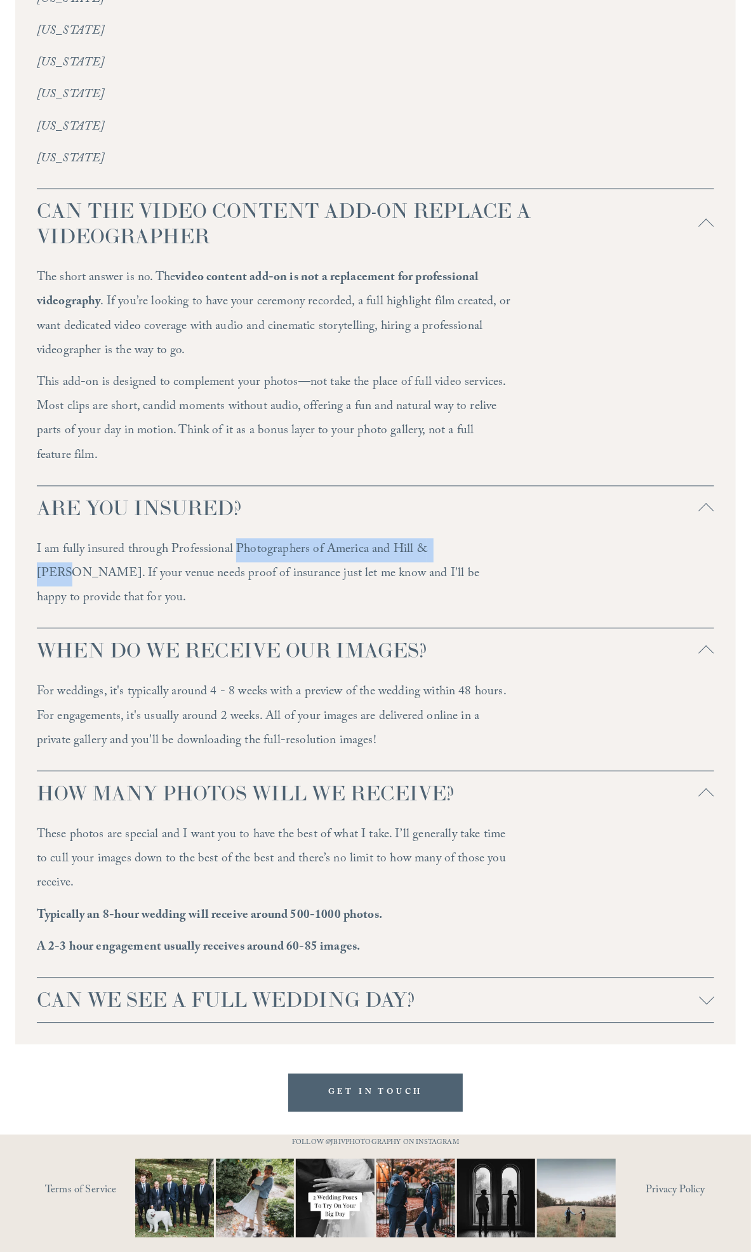
scroll to position [3186, 0]
click at [249, 987] on span "CAN WE SEE A FULL WEDDING DAY?" at bounding box center [368, 999] width 663 height 25
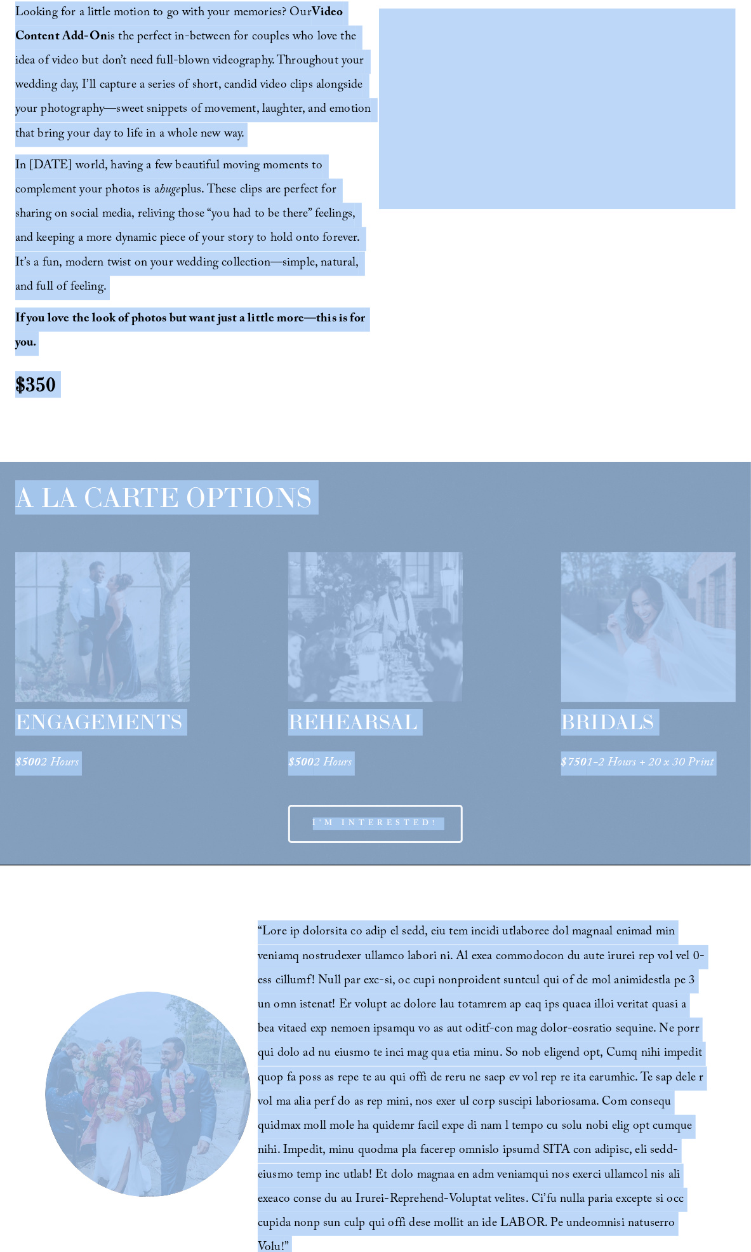
scroll to position [0, 0]
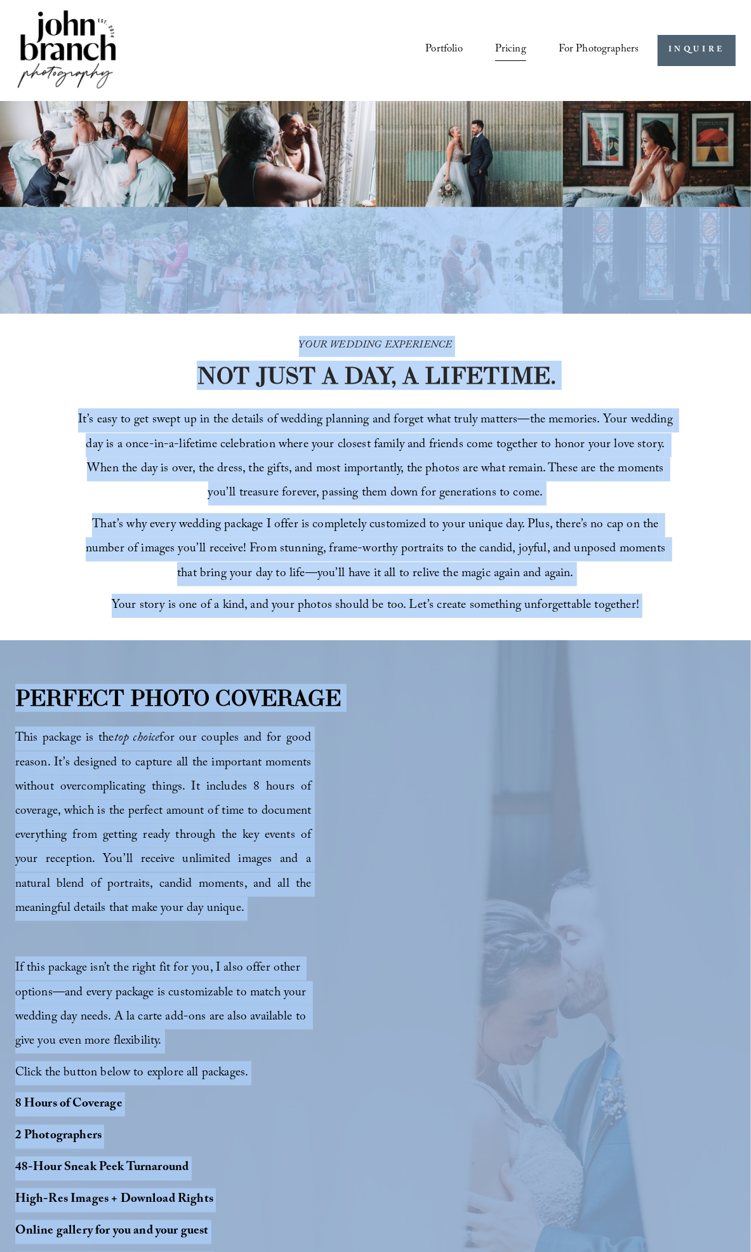
drag, startPoint x: 237, startPoint y: 978, endPoint x: 18, endPoint y: 278, distance: 733.0
click at [67, 398] on div "YOUR WEDDING EXPERIENCE NOT JUST A DAY, A LIFETIME. It’s easy to get swept up i…" at bounding box center [375, 477] width 751 height 327
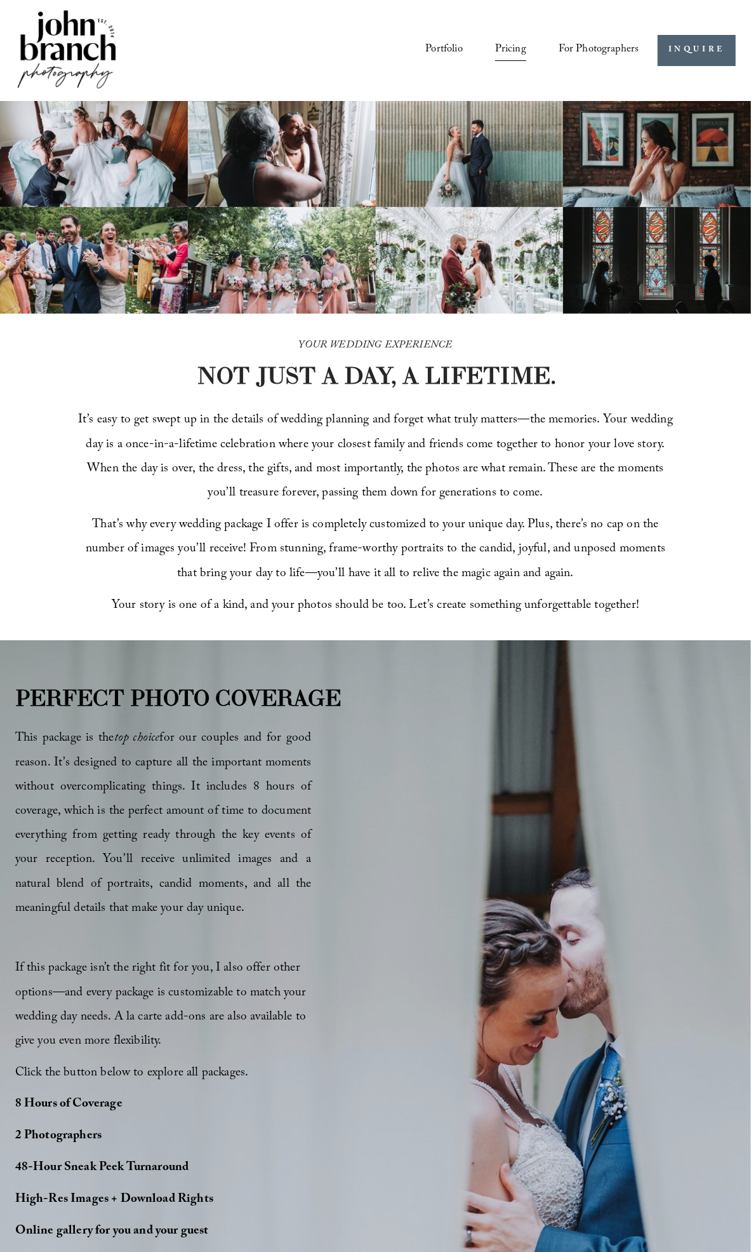
click at [625, 51] on span "For Photographers" at bounding box center [599, 50] width 81 height 21
click at [444, 46] on link "Portfolio" at bounding box center [443, 50] width 37 height 23
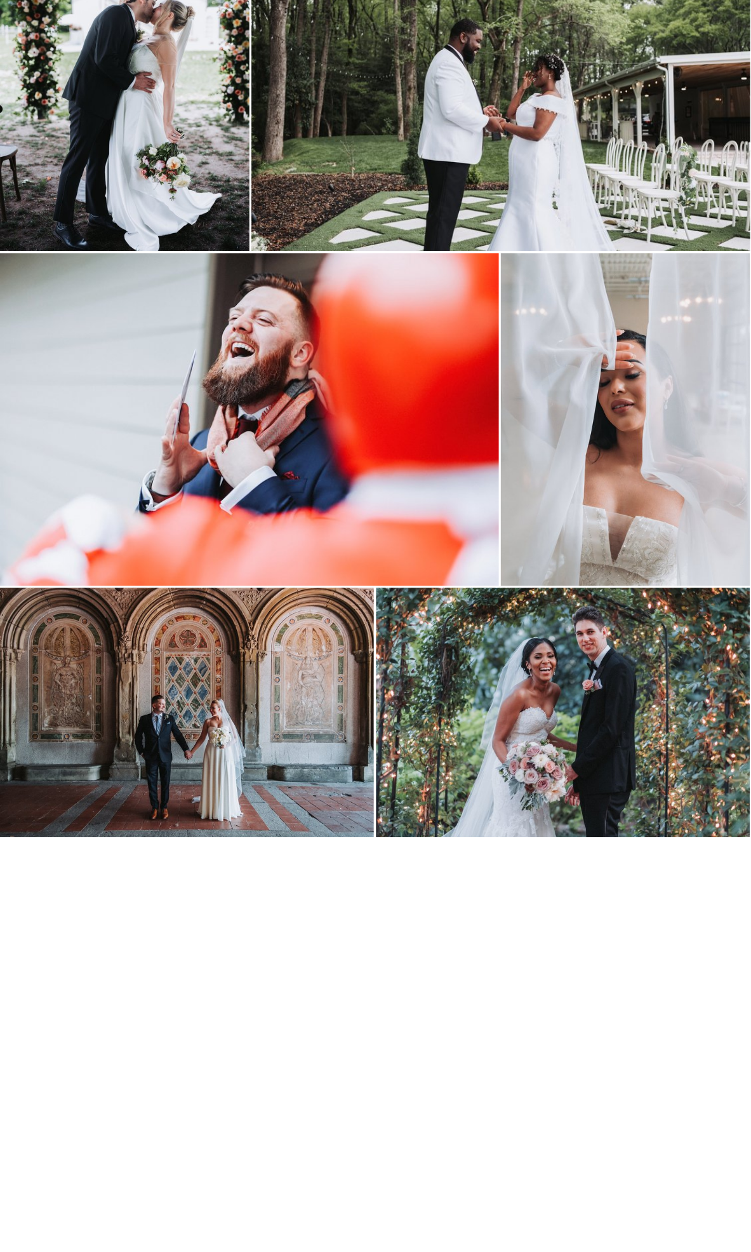
scroll to position [3527, 0]
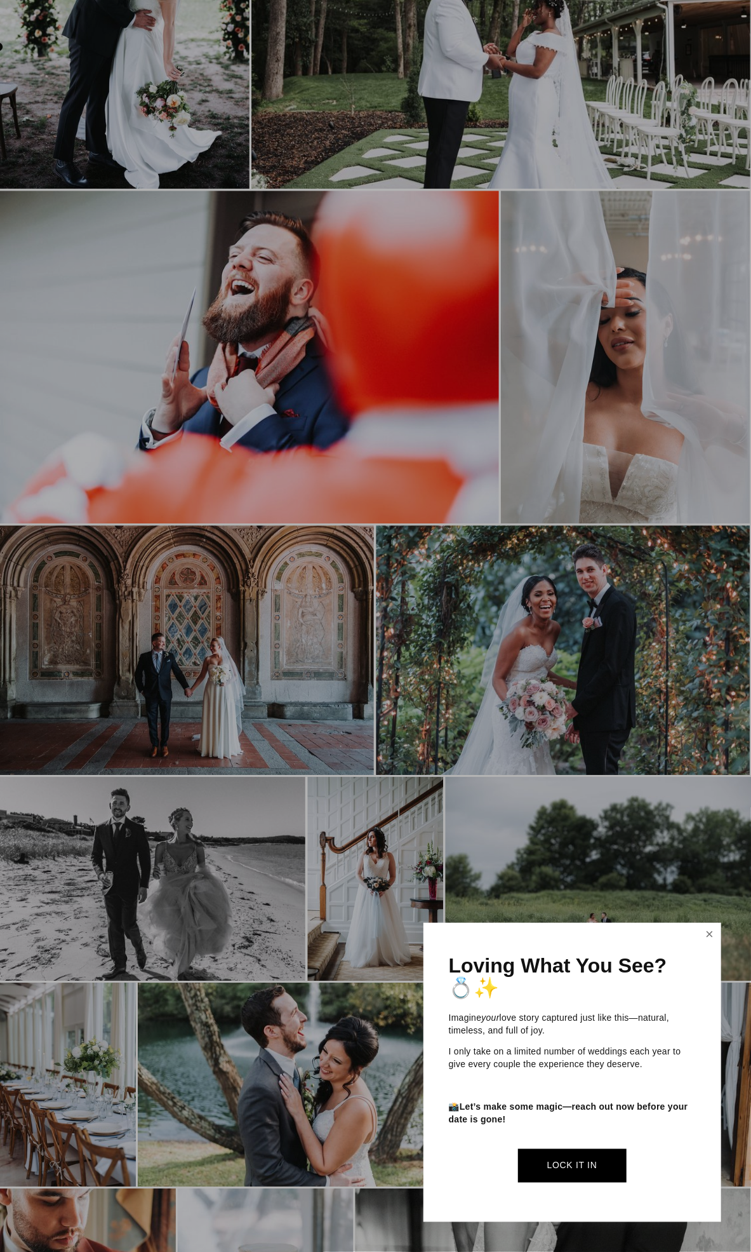
click at [713, 933] on link "Close" at bounding box center [709, 934] width 19 height 20
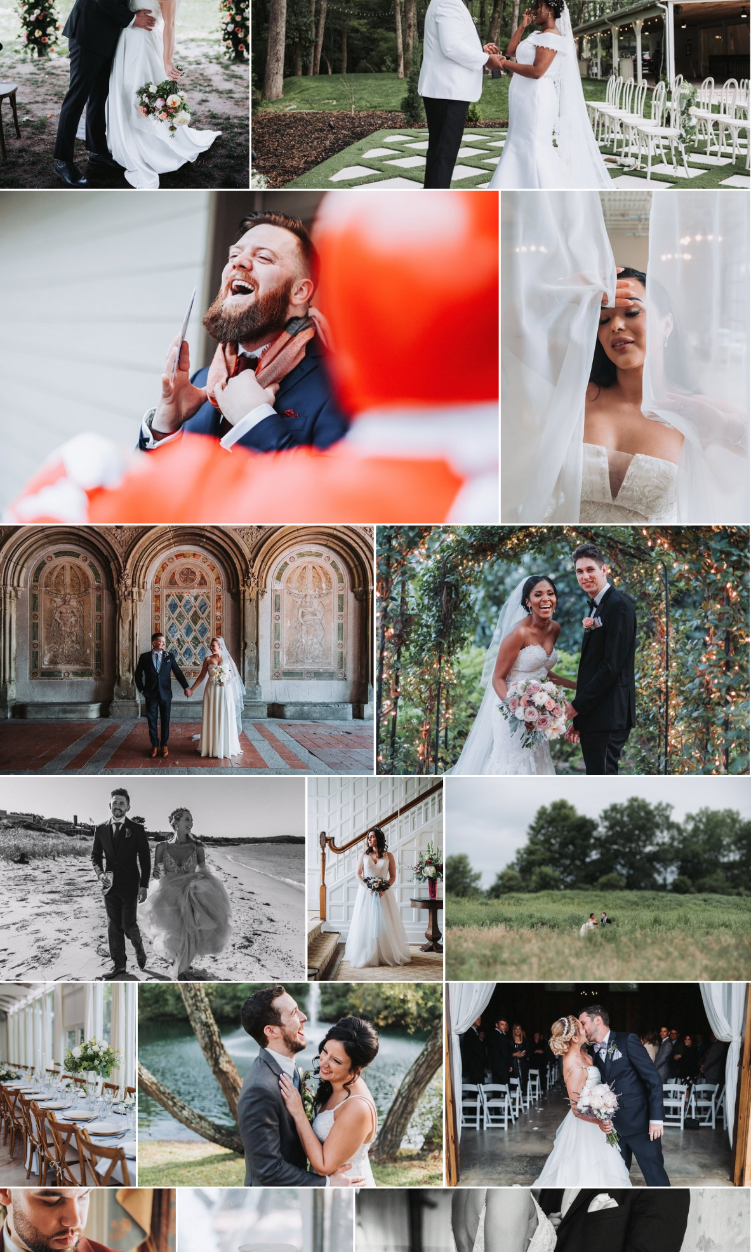
click at [406, 859] on img at bounding box center [375, 879] width 136 height 204
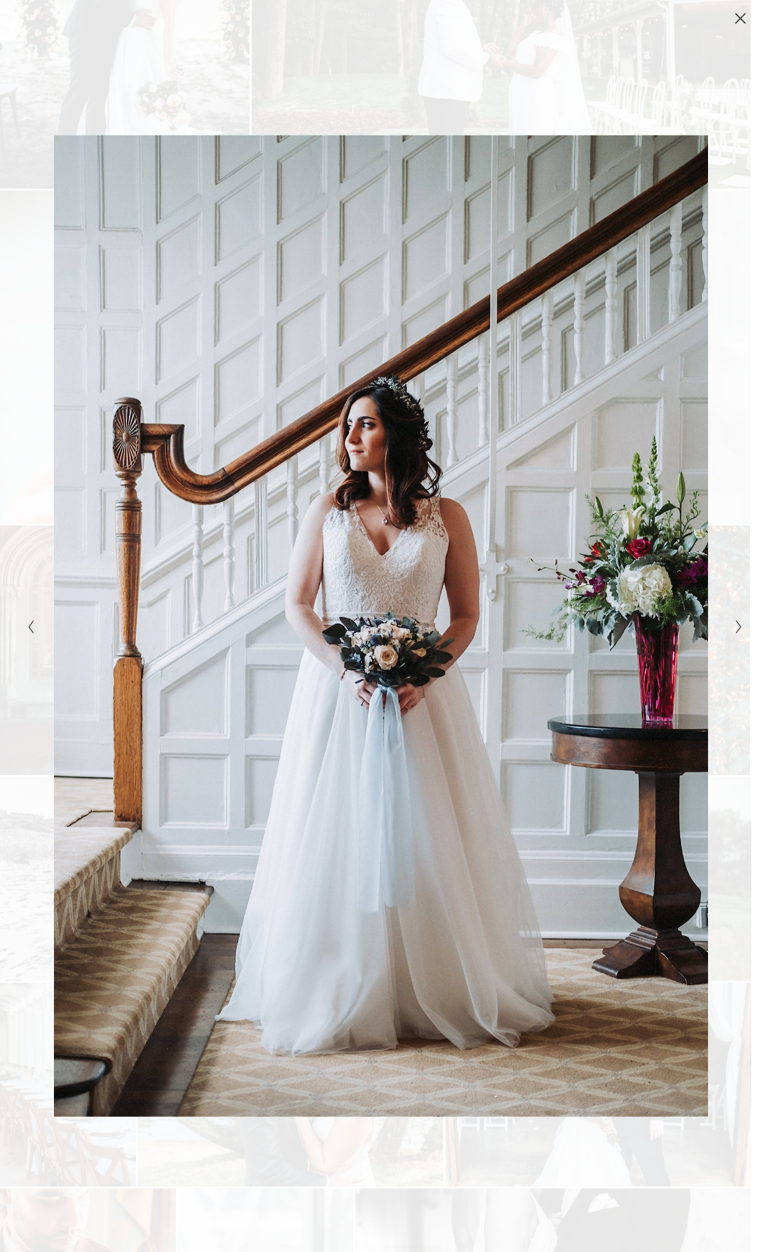
click at [335, 105] on div "Gallery" at bounding box center [202, 626] width 358 height 1180
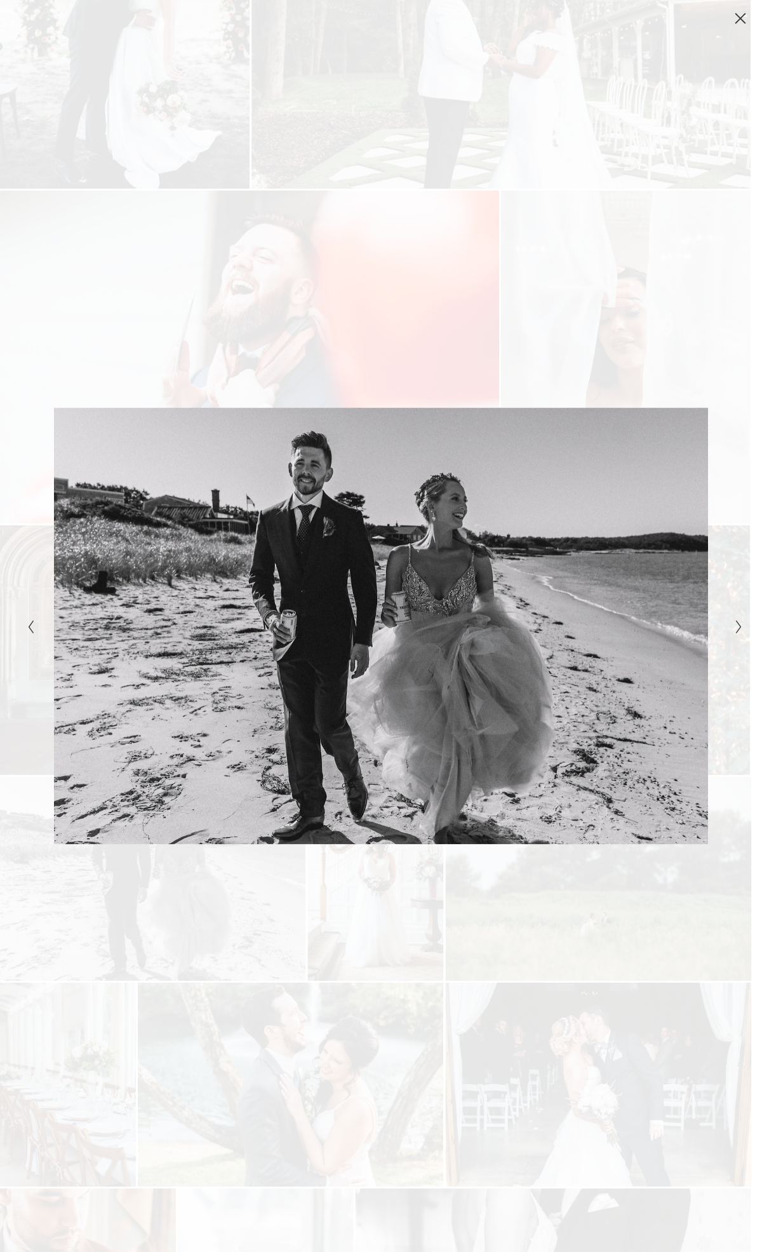
click at [502, 300] on div "Gallery" at bounding box center [560, 626] width 358 height 1180
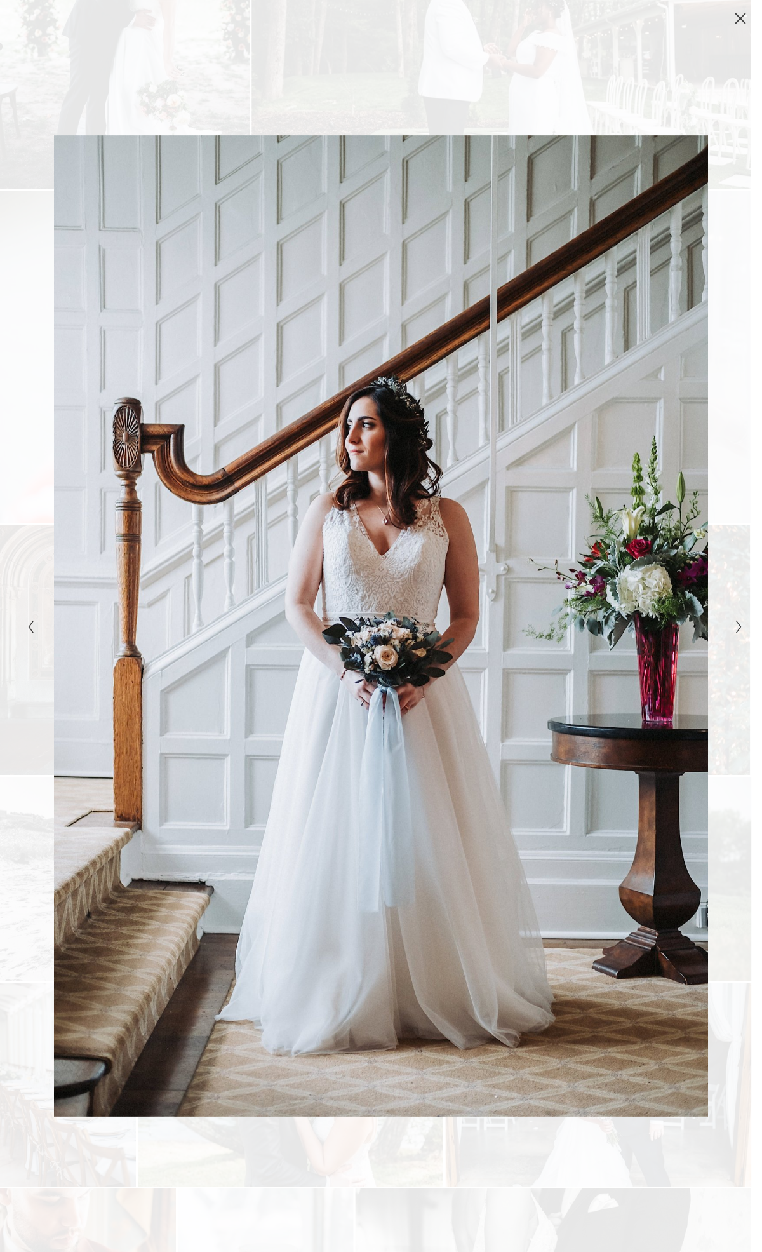
click at [746, 15] on icon "Close" at bounding box center [740, 18] width 13 height 13
